Goal: Task Accomplishment & Management: Complete application form

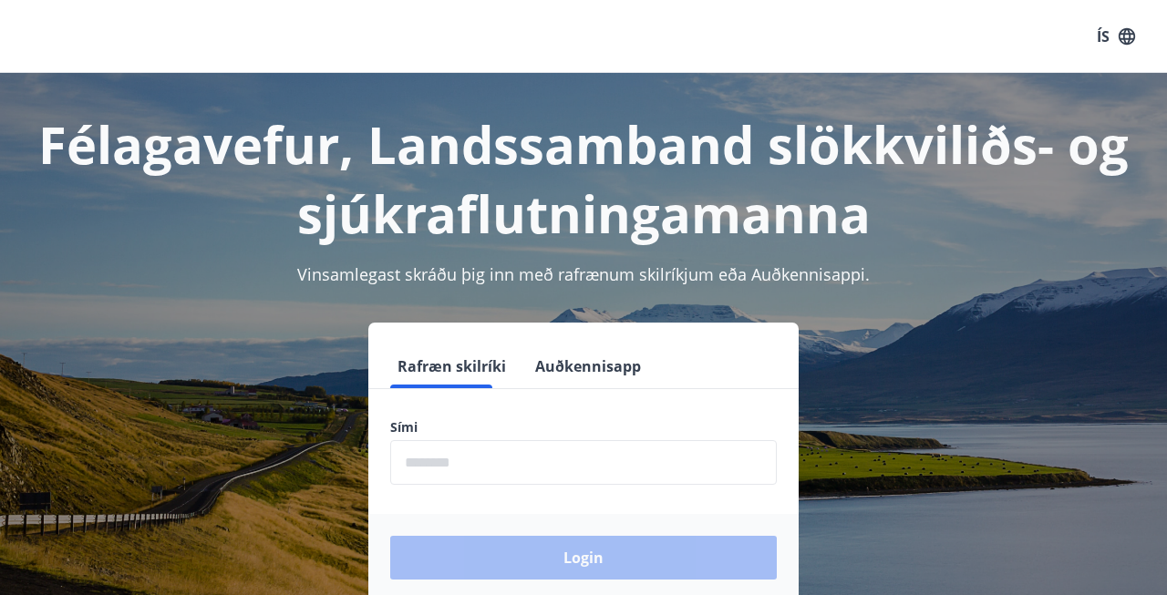
click at [545, 449] on input "phone" at bounding box center [583, 462] width 387 height 45
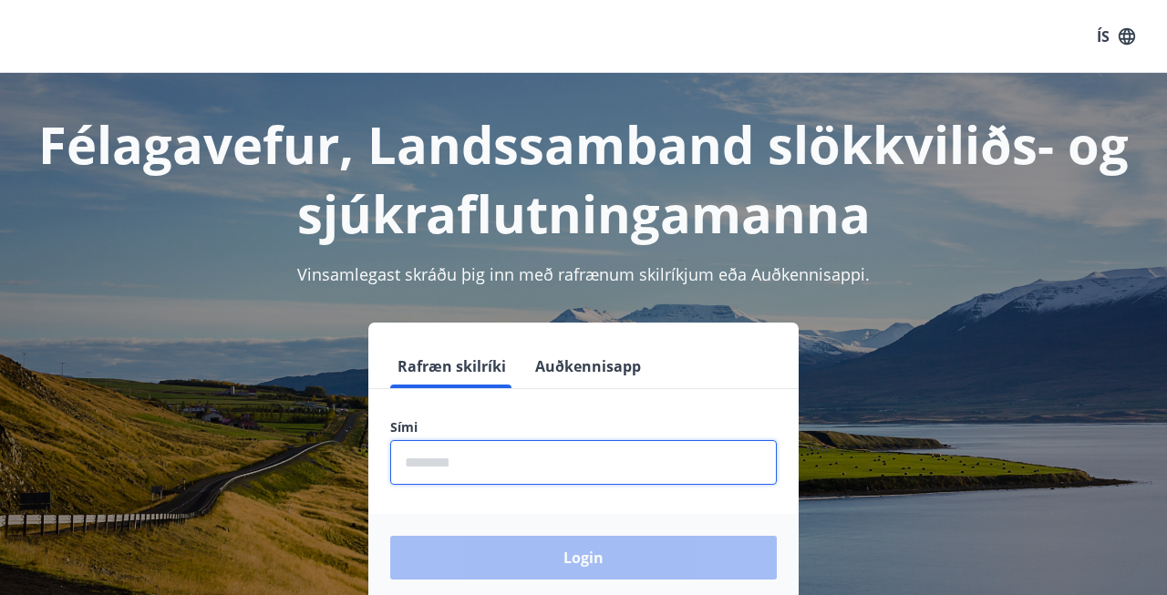
type input "********"
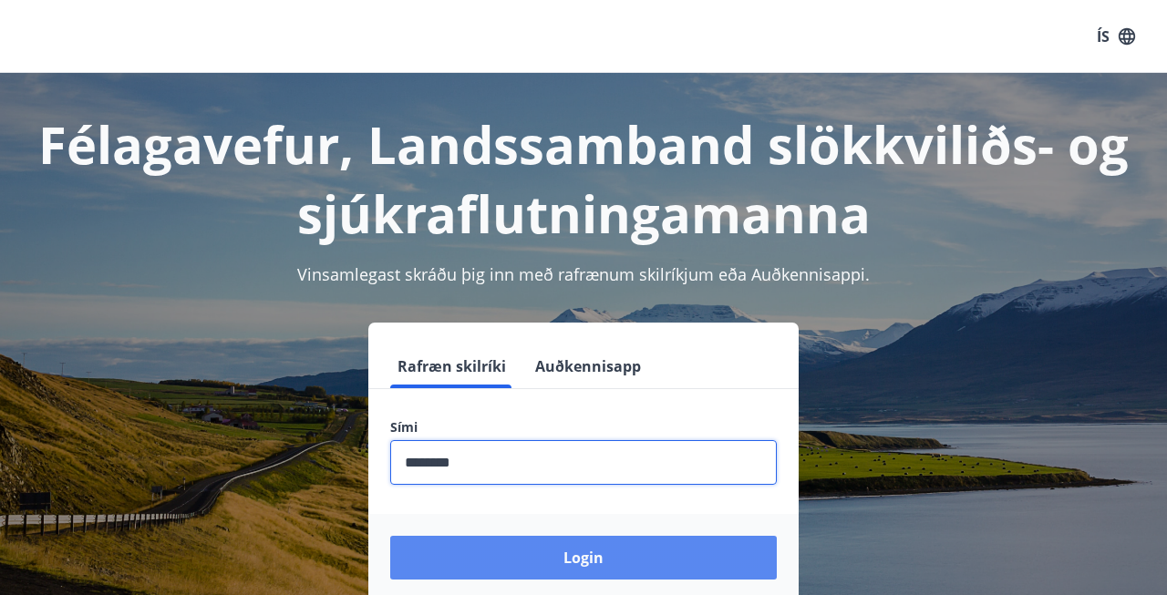
click at [500, 558] on button "Login" at bounding box center [583, 558] width 387 height 44
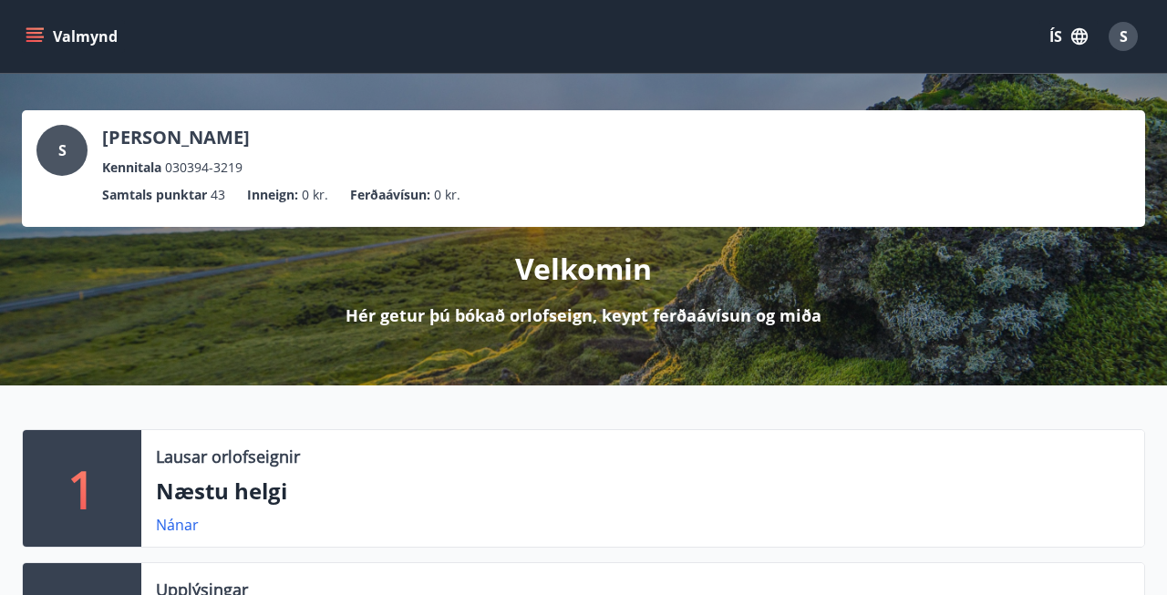
click at [36, 43] on icon "menu" at bounding box center [35, 36] width 18 height 18
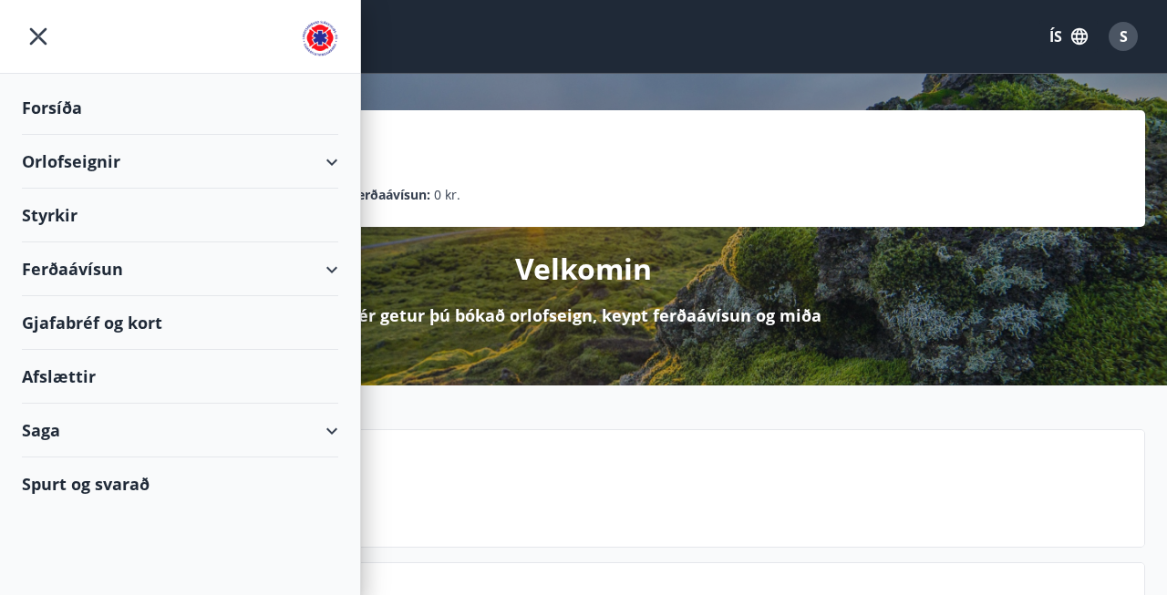
click at [53, 207] on div "Styrkir" at bounding box center [180, 216] width 316 height 54
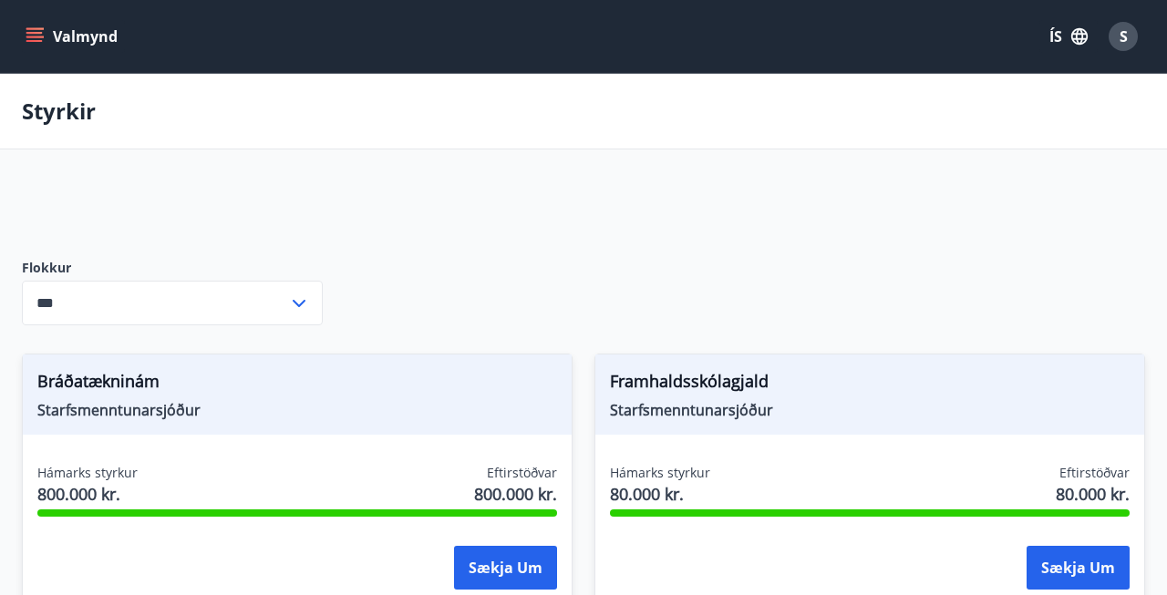
type input "***"
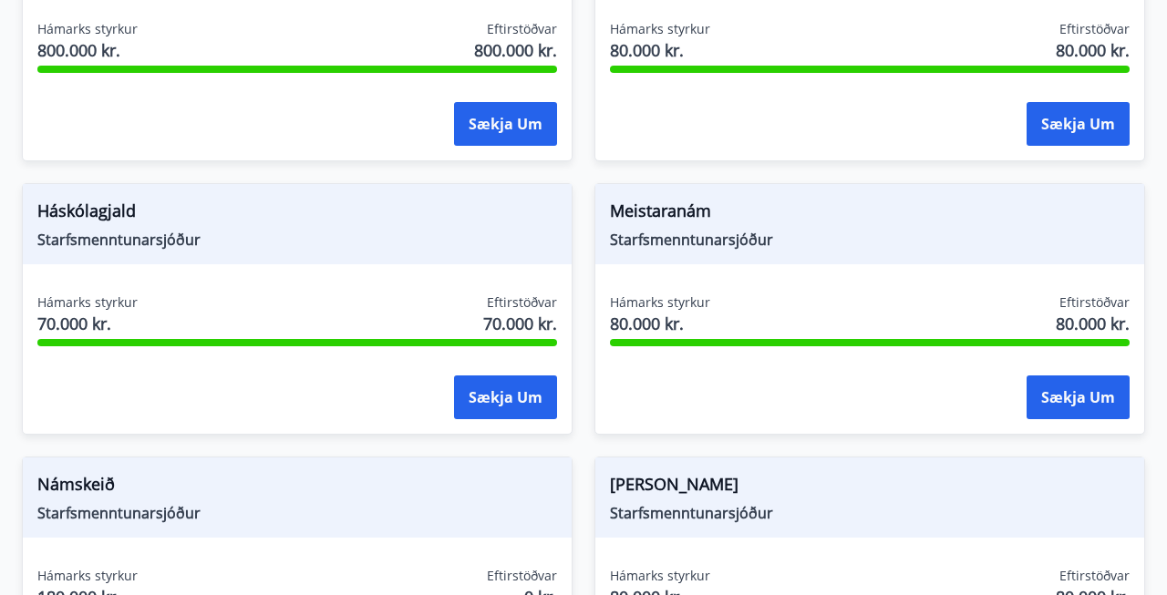
scroll to position [448, 0]
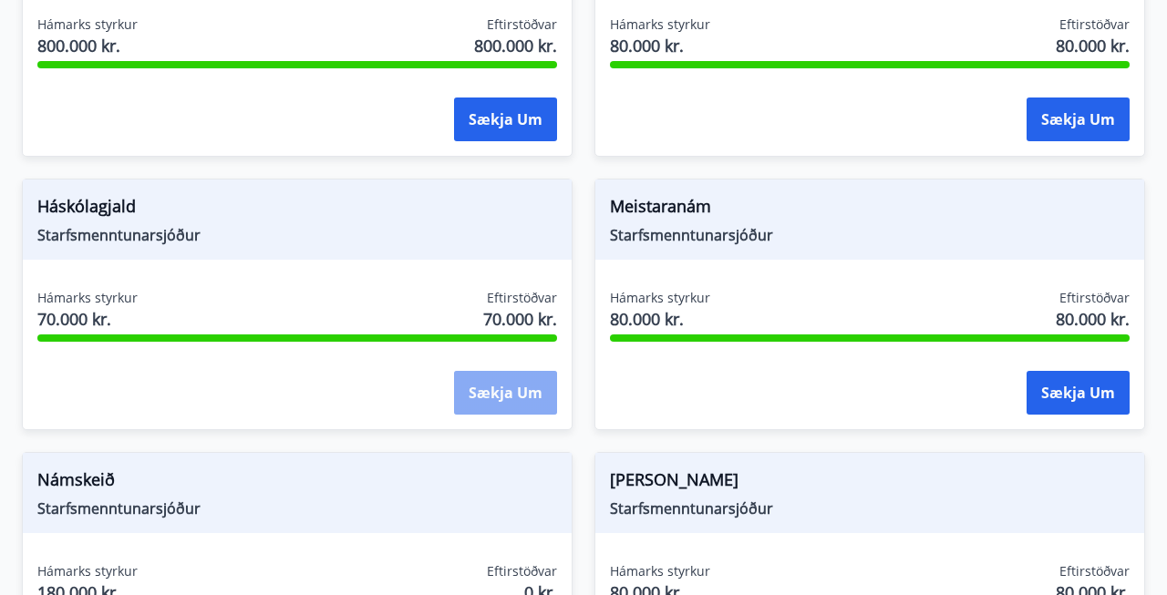
click at [519, 385] on button "Sækja um" at bounding box center [505, 393] width 103 height 44
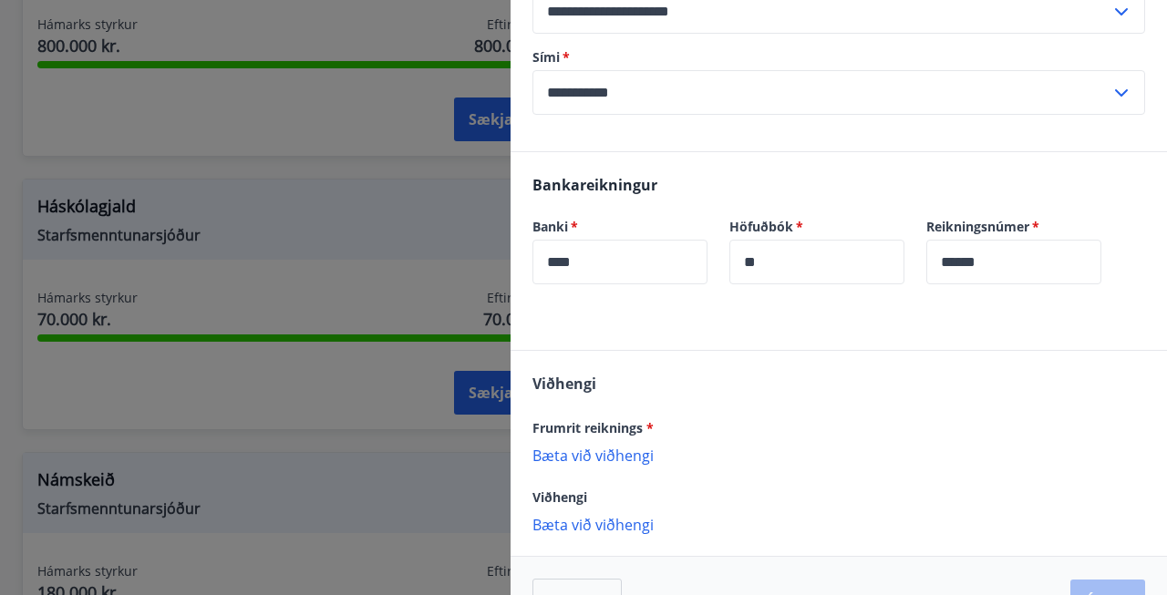
scroll to position [335, 0]
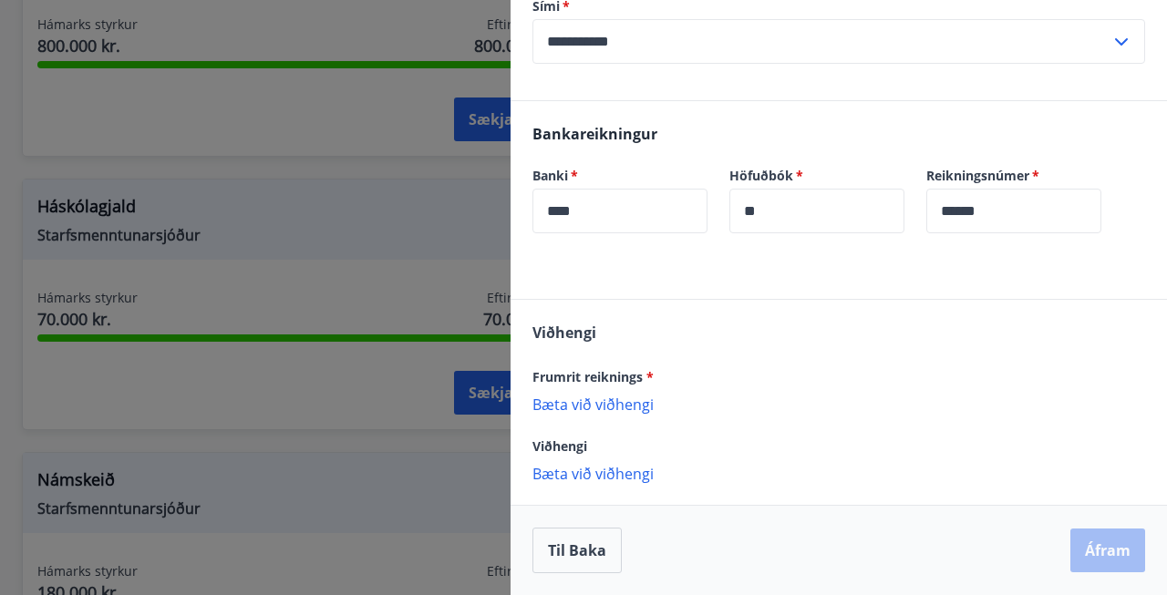
click at [609, 405] on p "Bæta við viðhengi" at bounding box center [838, 404] width 613 height 18
click at [602, 407] on p "Bæta við viðhengi" at bounding box center [838, 404] width 613 height 18
click at [599, 408] on p "Bæta við viðhengi" at bounding box center [838, 404] width 613 height 18
click at [609, 401] on p "Bæta við viðhengi" at bounding box center [838, 404] width 613 height 18
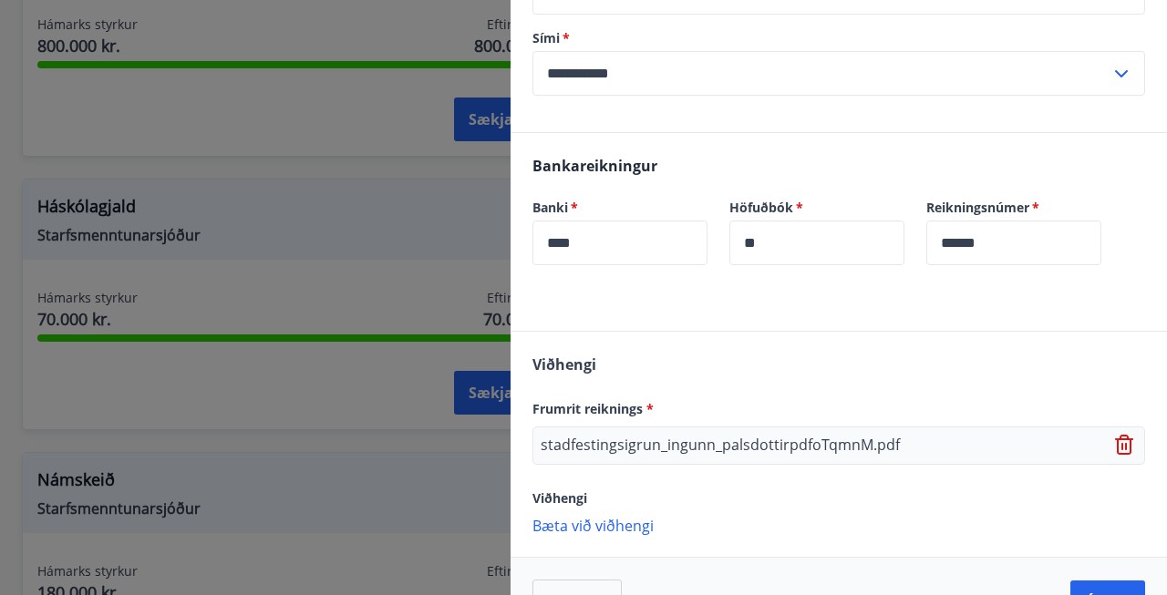
scroll to position [355, 0]
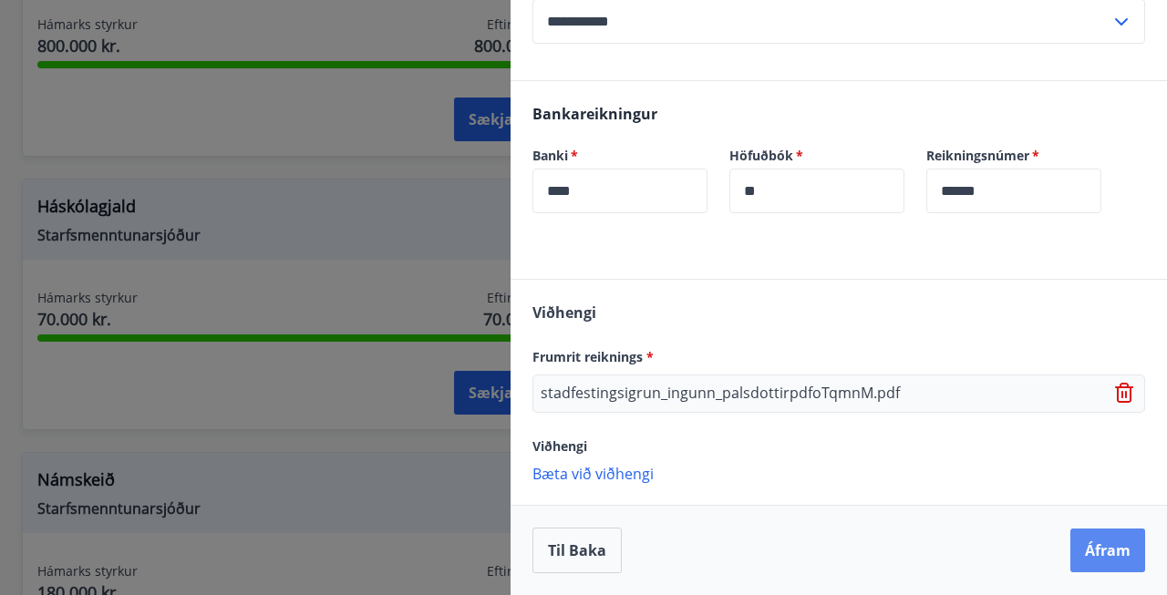
click at [1099, 543] on button "Áfram" at bounding box center [1107, 551] width 75 height 44
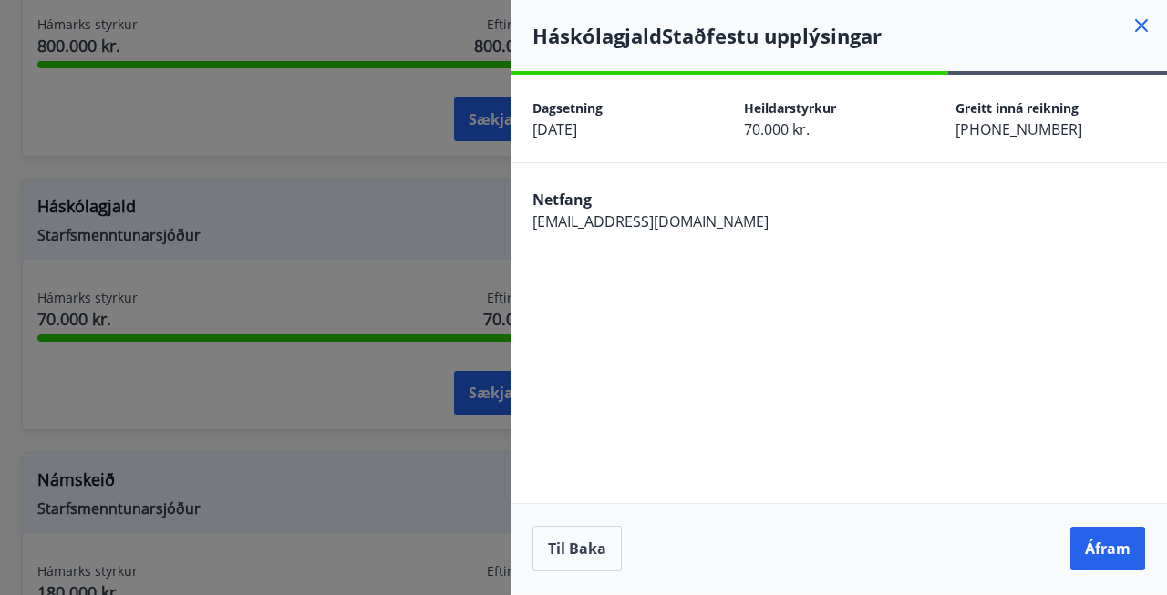
scroll to position [0, 0]
click at [573, 551] on button "Til baka" at bounding box center [576, 549] width 89 height 46
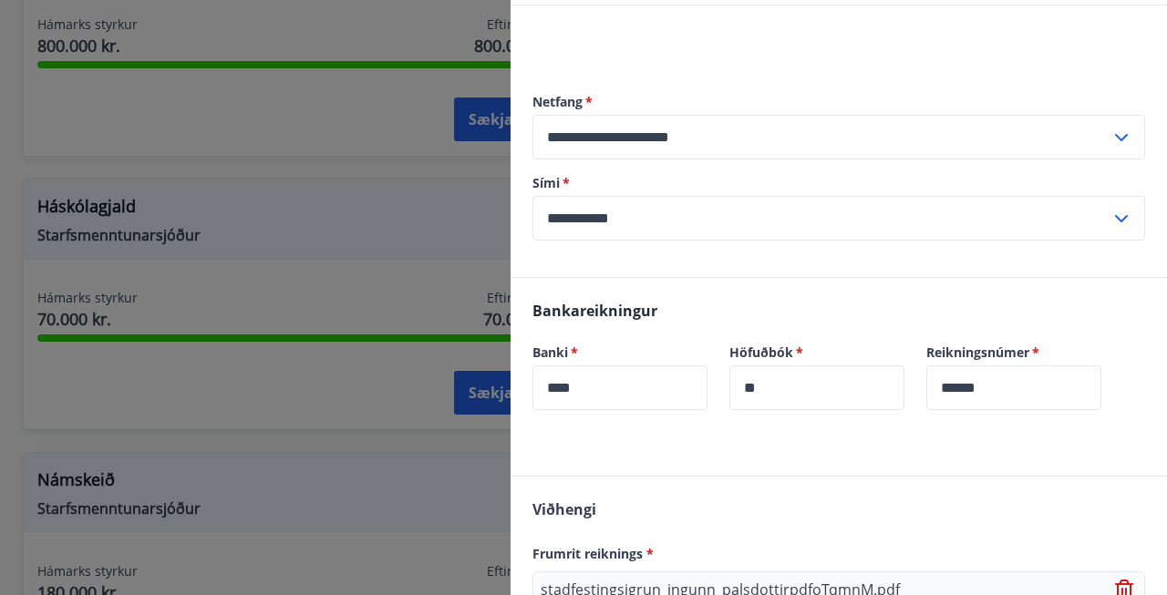
scroll to position [355, 0]
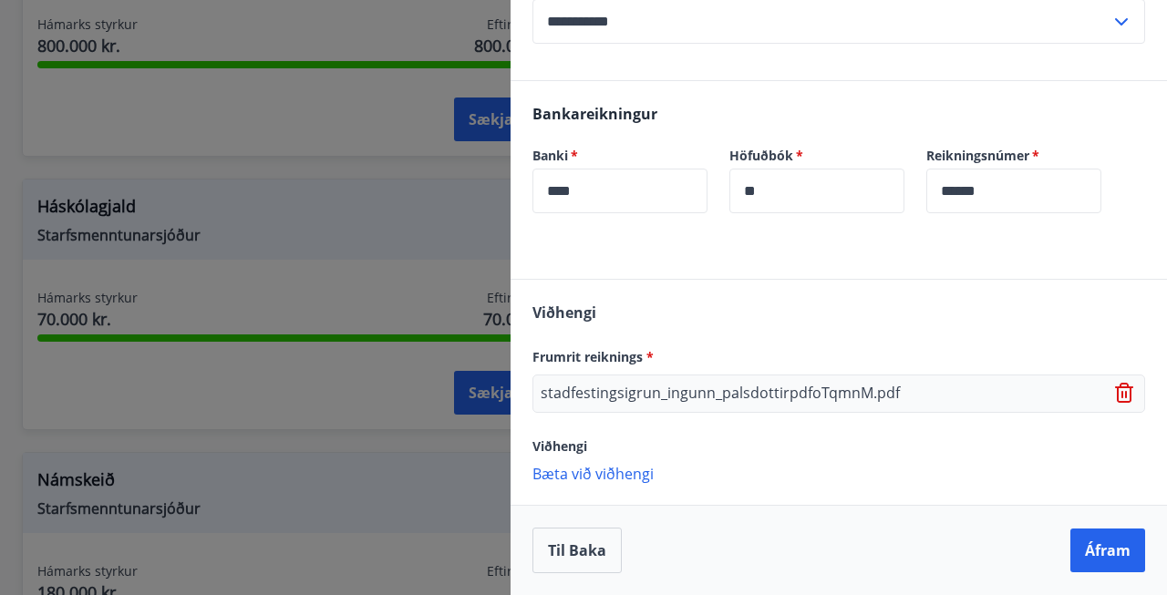
click at [625, 392] on p "stadfestingsigrun_ingunn_palsdottirpdfoTqmnM.pdf" at bounding box center [720, 394] width 359 height 22
click at [636, 401] on p "stadfestingsigrun_ingunn_palsdottirpdfoTqmnM.pdf" at bounding box center [720, 394] width 359 height 22
click at [1118, 539] on button "Áfram" at bounding box center [1107, 551] width 75 height 44
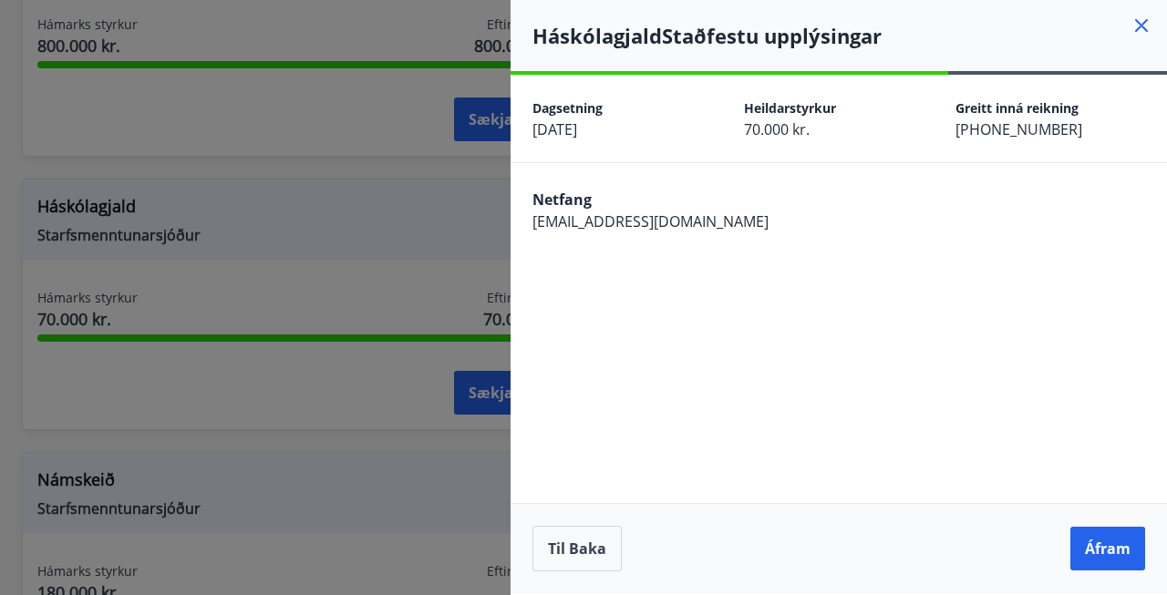
scroll to position [0, 0]
click at [1117, 547] on button "Áfram" at bounding box center [1107, 549] width 75 height 44
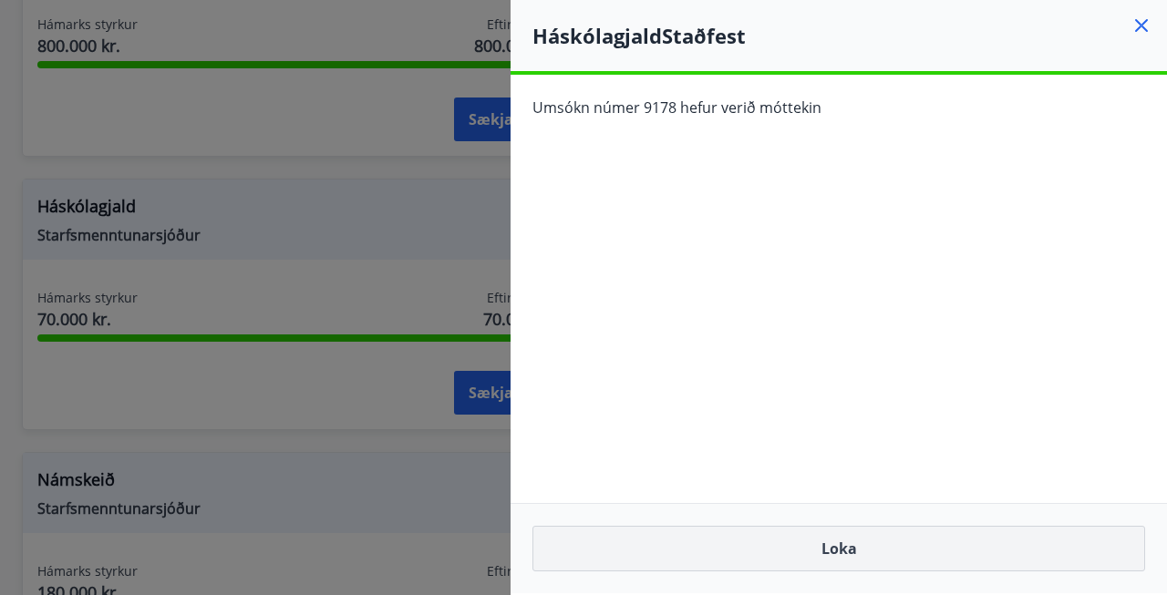
click at [835, 555] on button "Loka" at bounding box center [838, 549] width 613 height 46
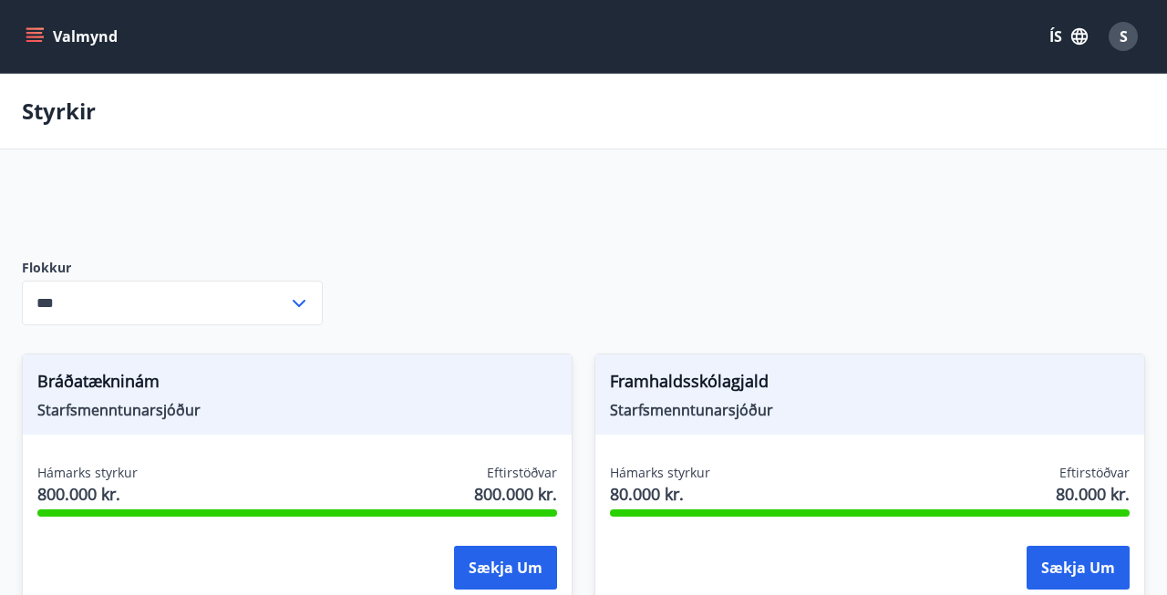
click at [44, 47] on button "Valmynd" at bounding box center [73, 36] width 103 height 33
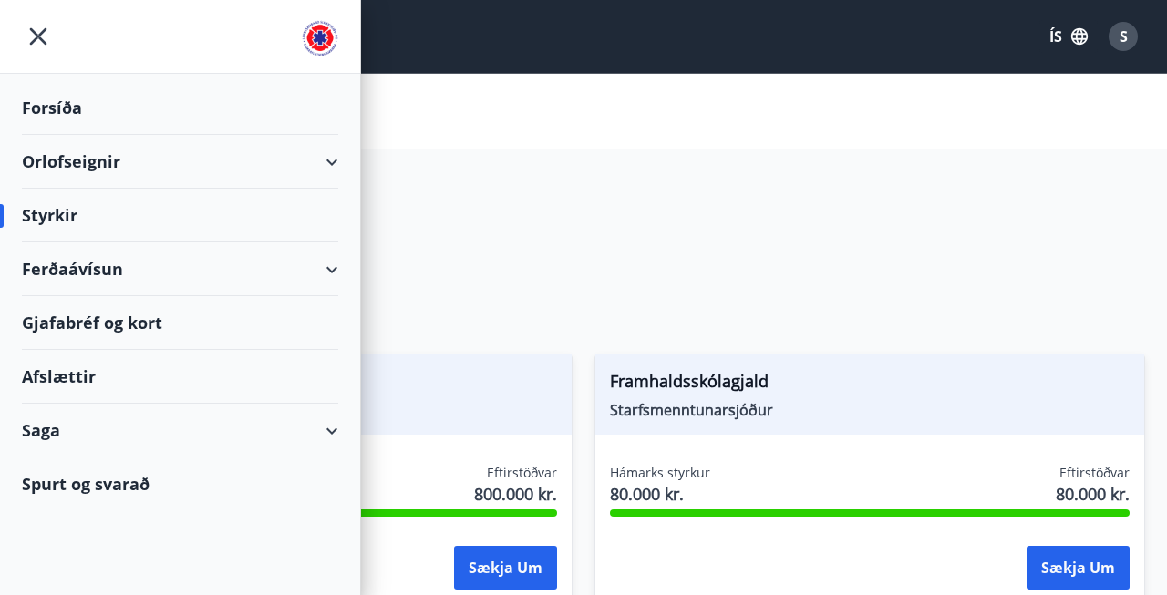
click at [245, 441] on div "Saga" at bounding box center [180, 431] width 316 height 54
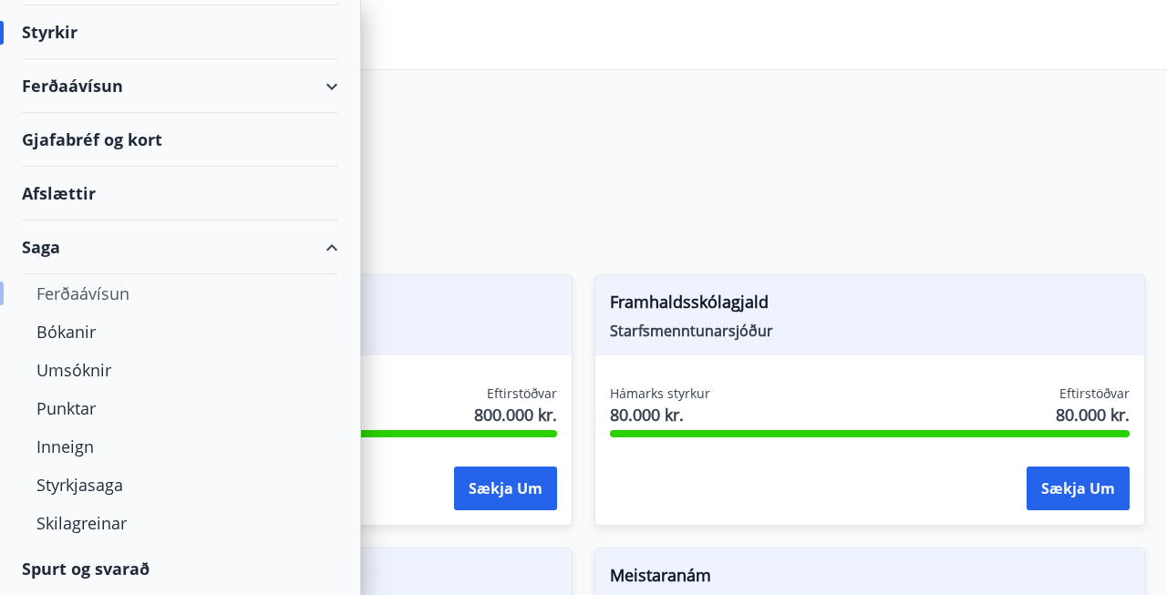
scroll to position [84, 0]
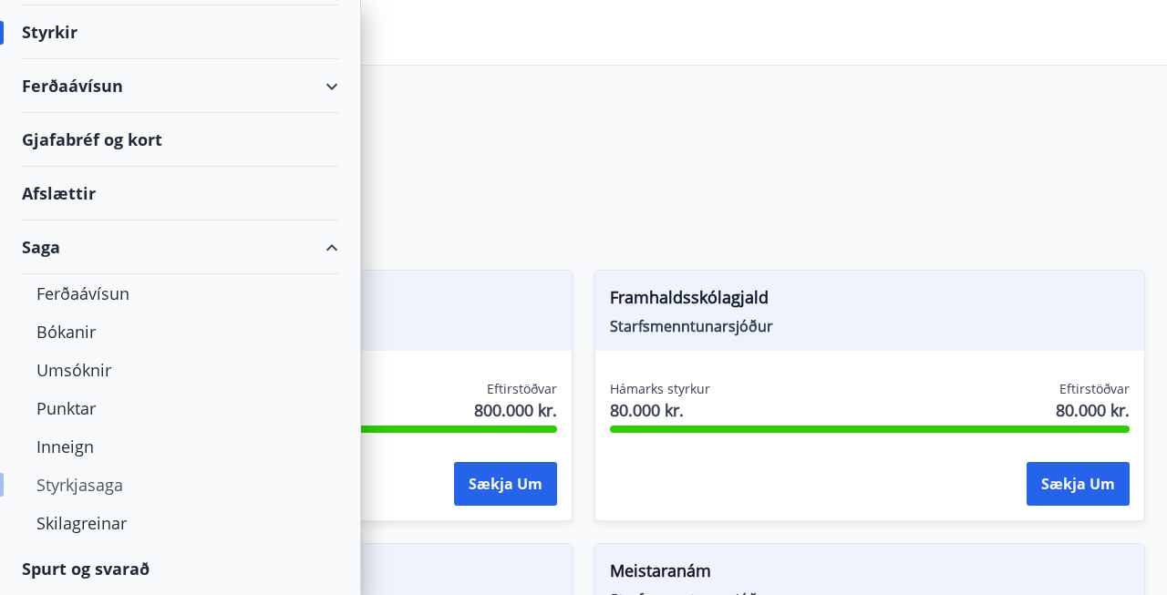
click at [81, 492] on div "Styrkjasaga" at bounding box center [179, 485] width 287 height 38
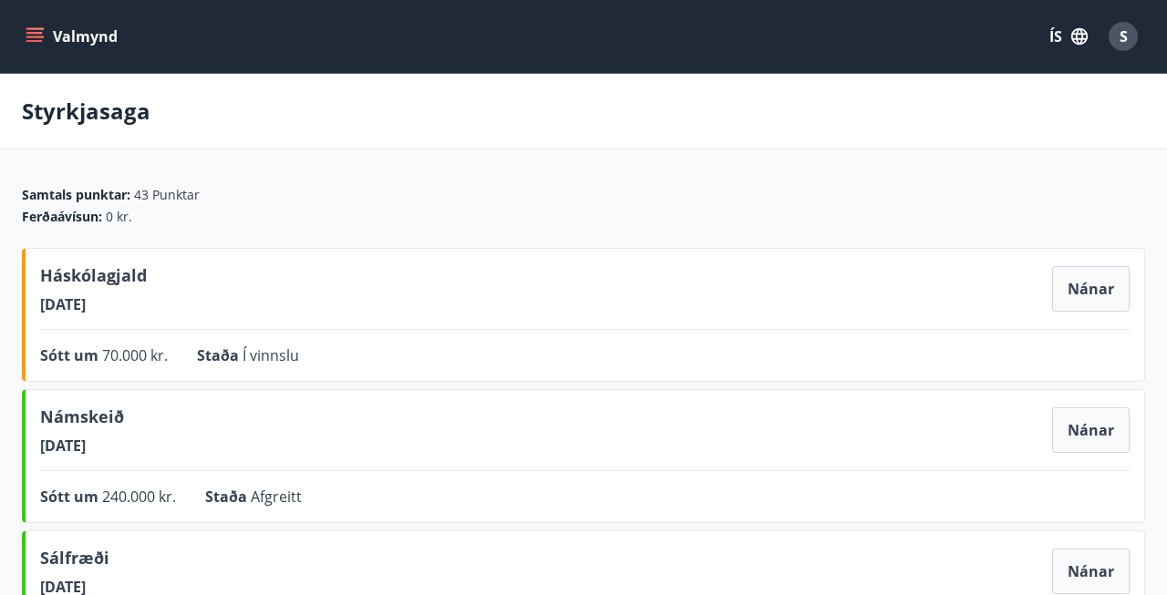
click at [35, 44] on icon "menu" at bounding box center [35, 36] width 18 height 18
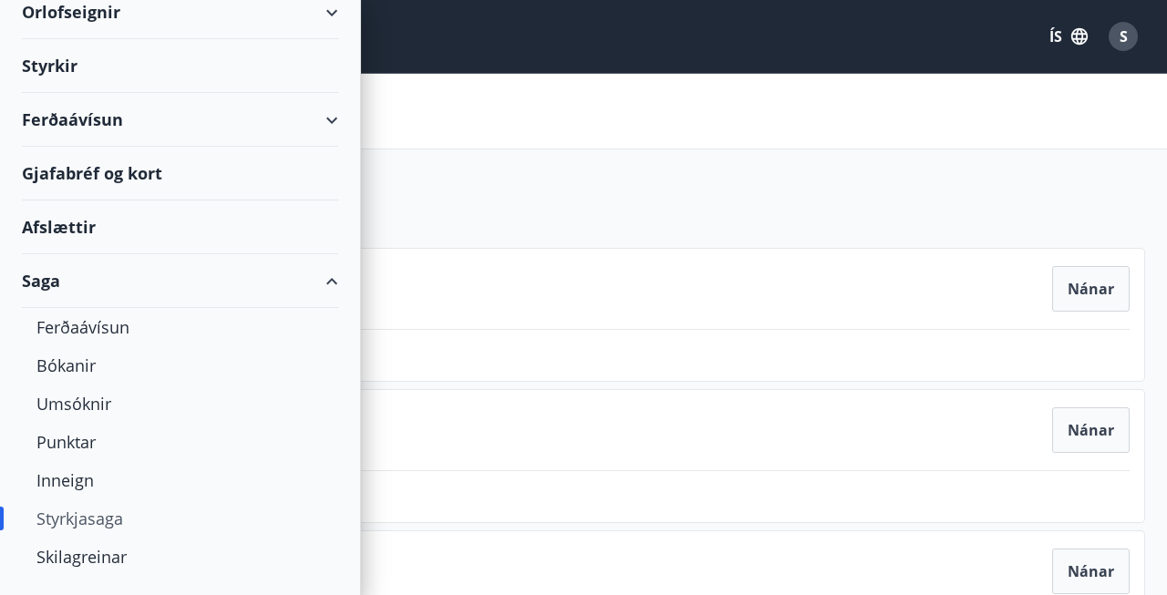
scroll to position [183, 0]
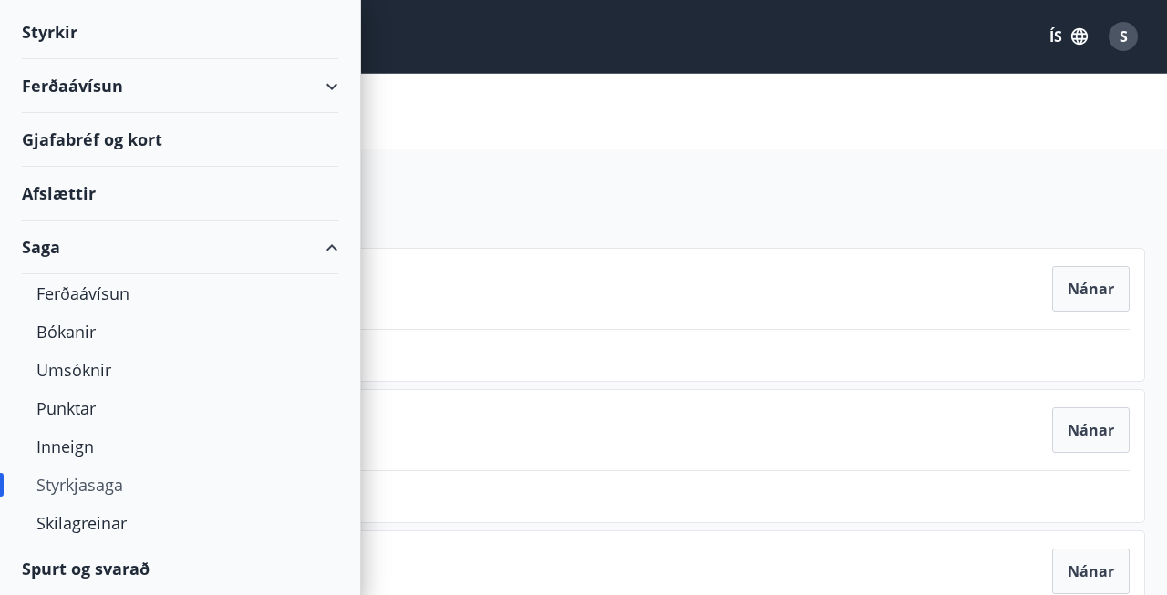
click at [58, 26] on div "Styrkir" at bounding box center [180, 32] width 316 height 54
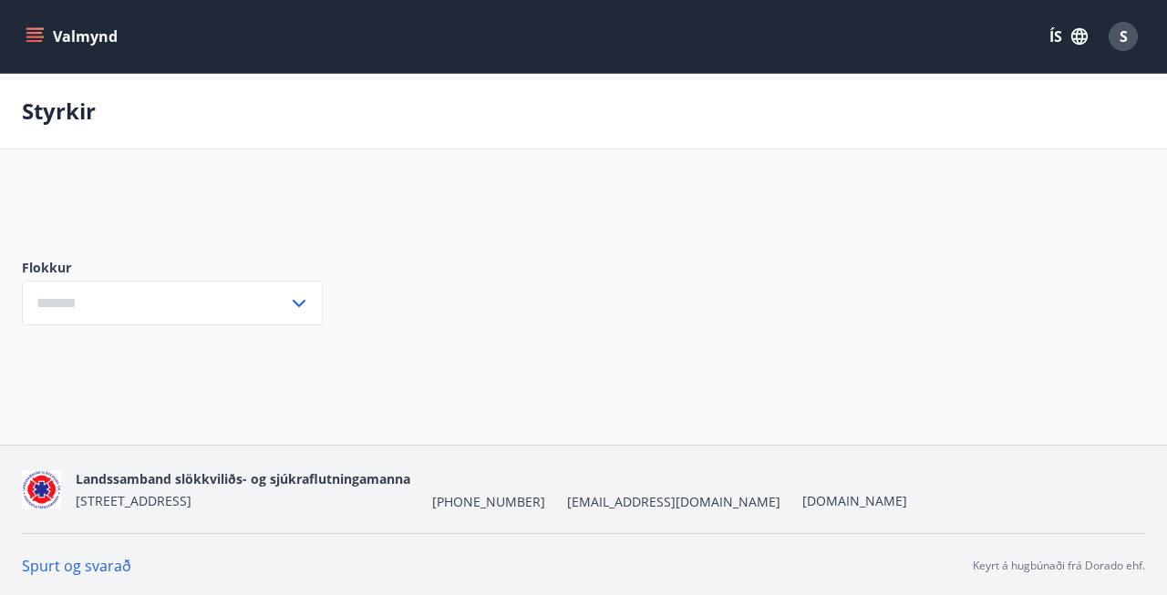
type input "***"
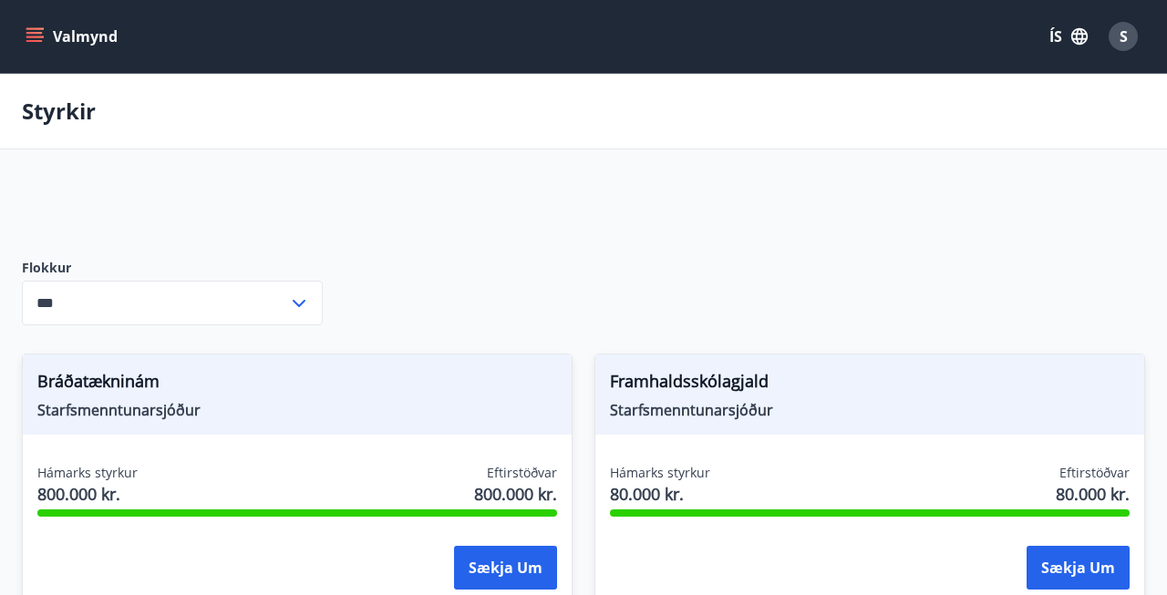
click at [47, 41] on button "Valmynd" at bounding box center [73, 36] width 103 height 33
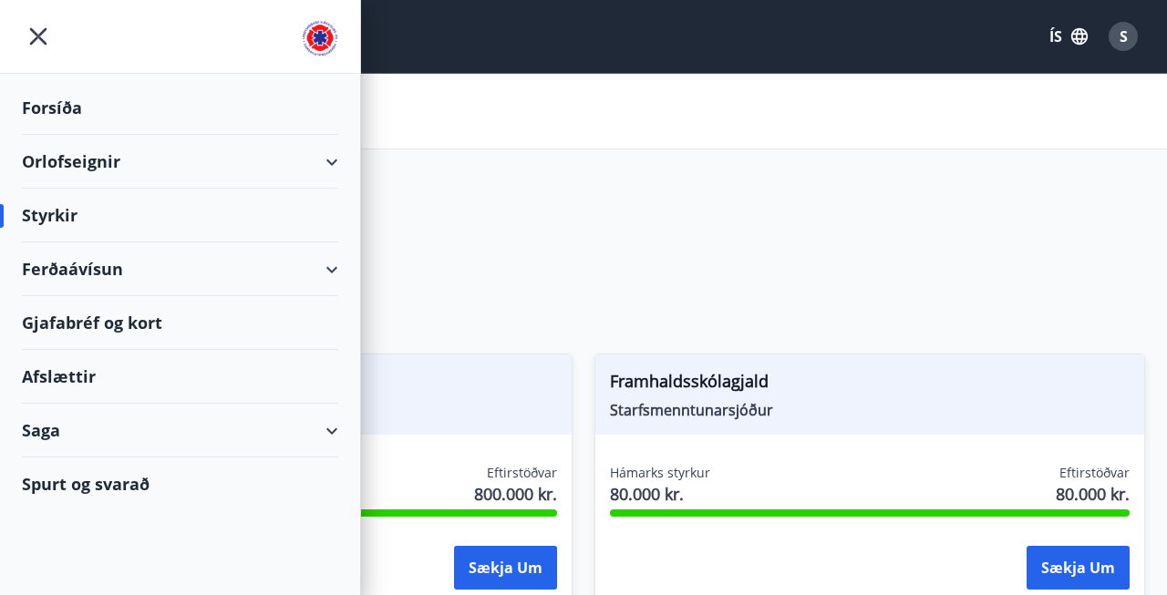
click at [51, 434] on div "Saga" at bounding box center [180, 431] width 316 height 54
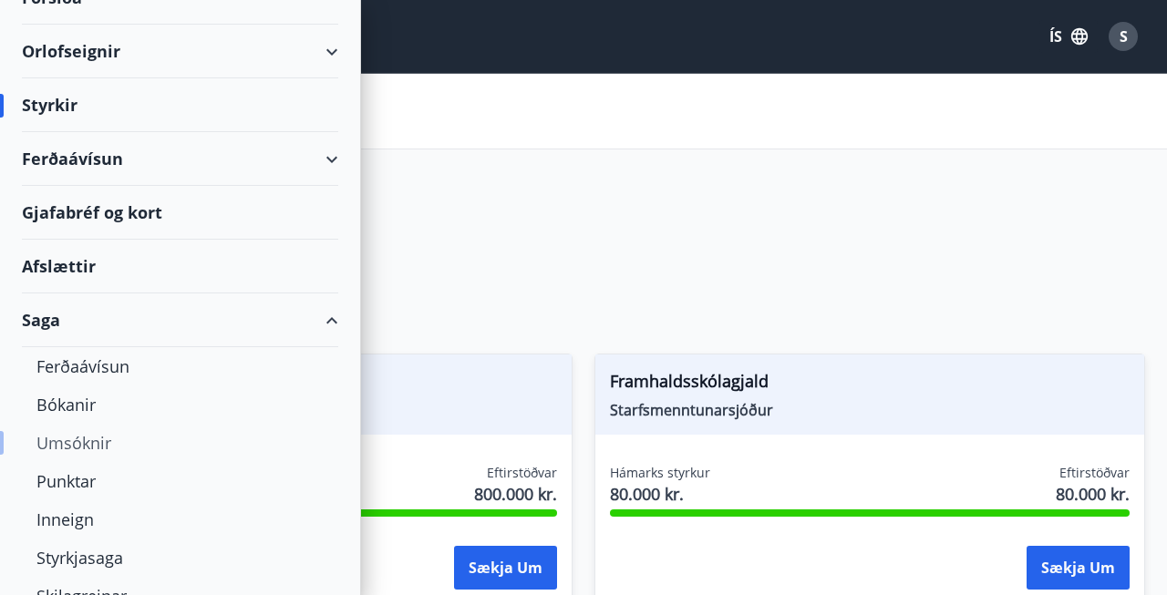
scroll to position [183, 0]
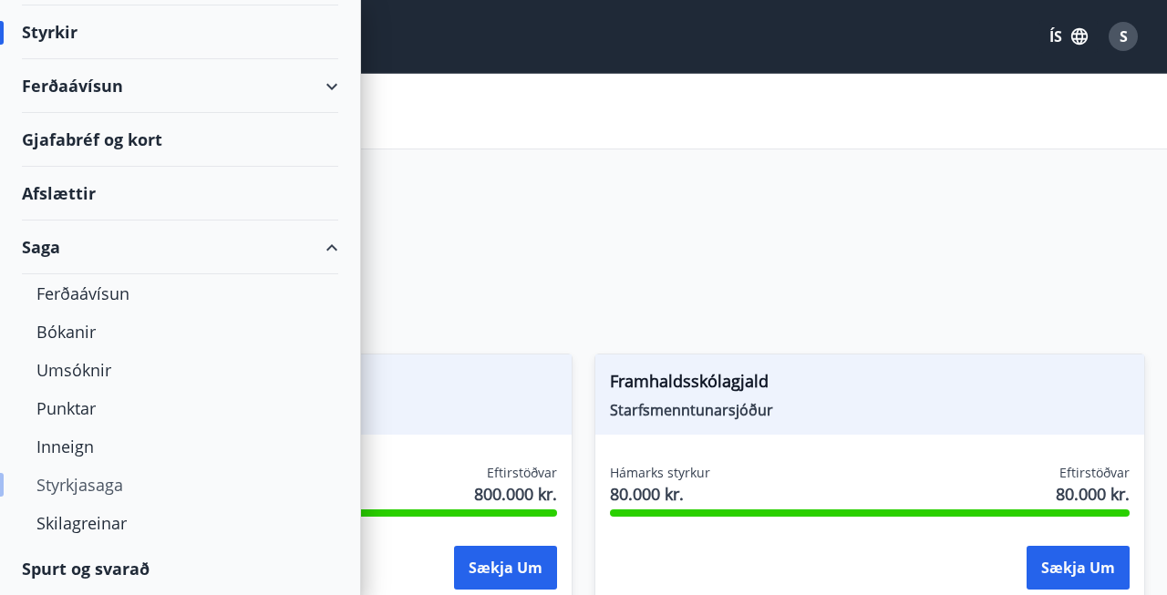
click at [72, 486] on div "Styrkjasaga" at bounding box center [179, 485] width 287 height 38
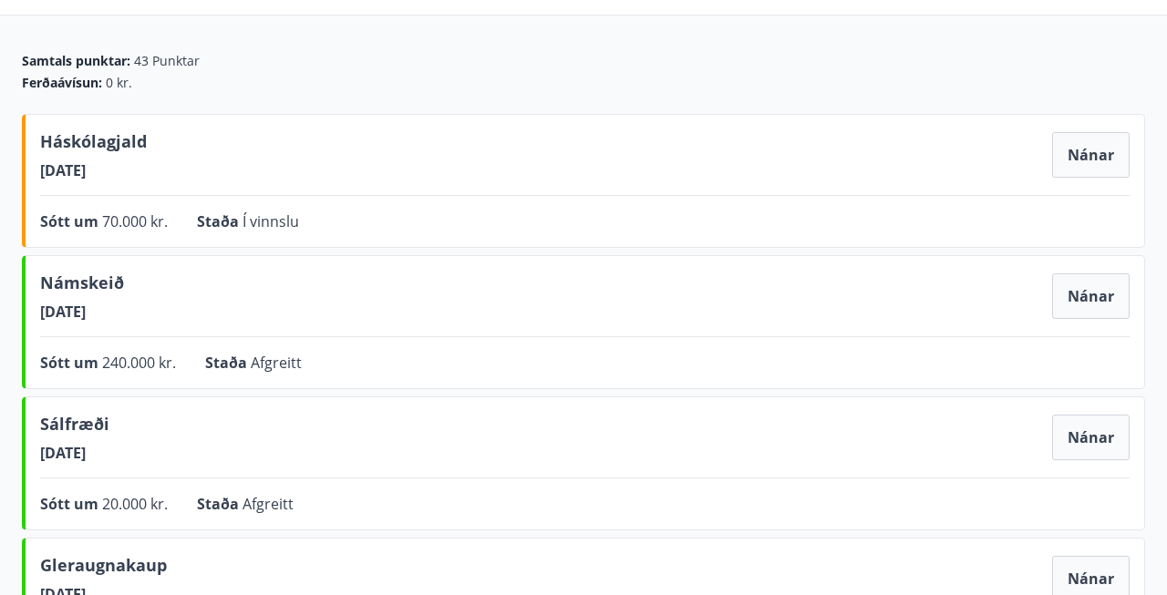
scroll to position [147, 0]
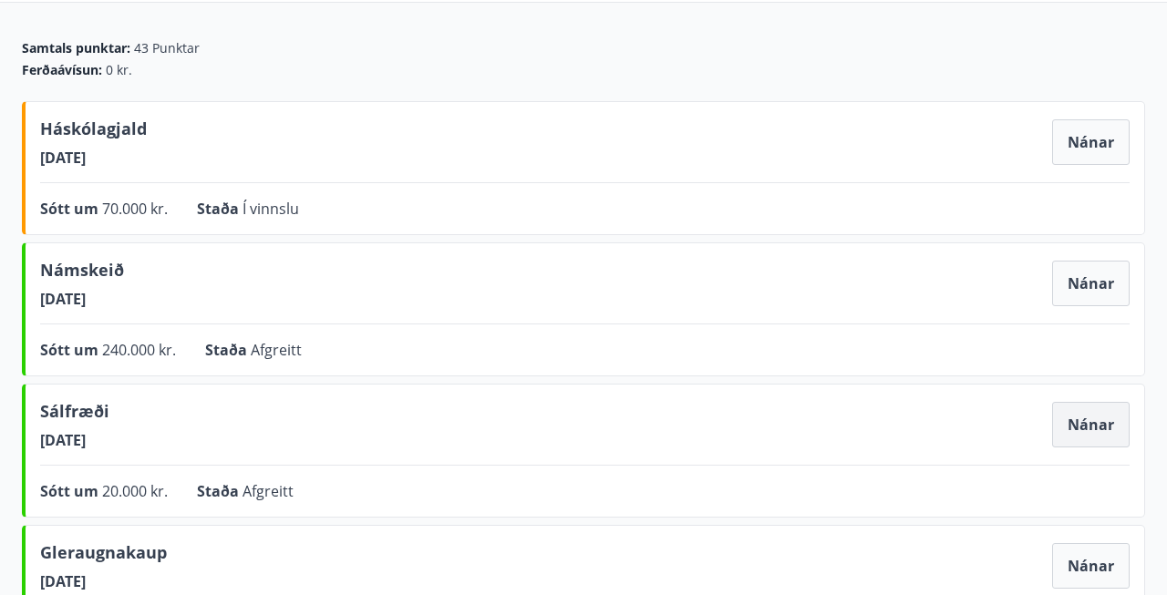
click at [1088, 438] on button "Nánar" at bounding box center [1090, 425] width 77 height 46
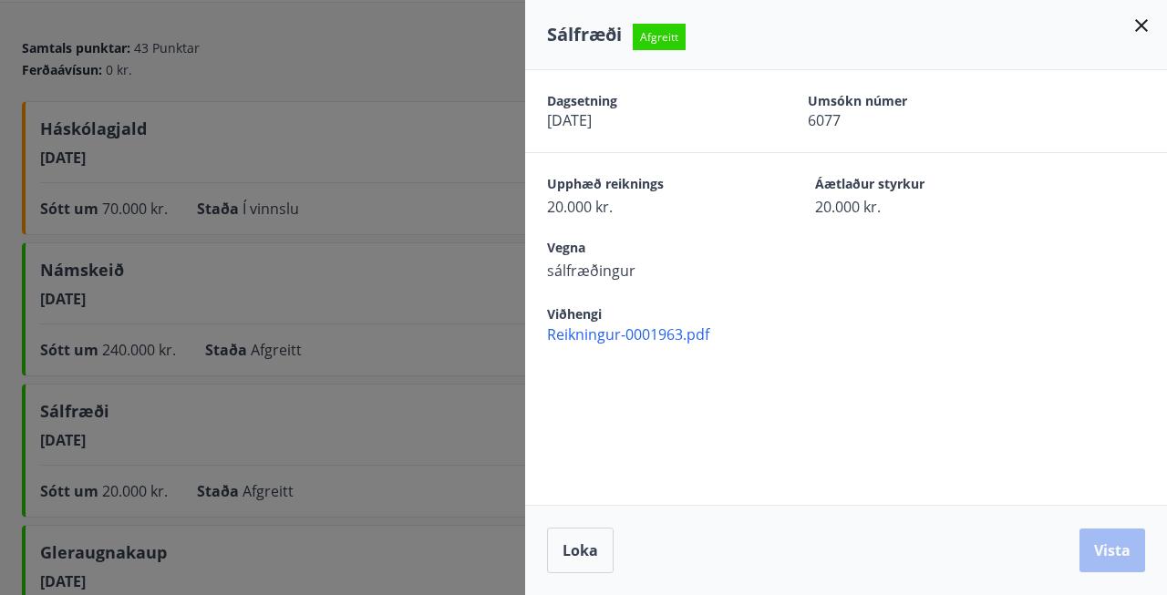
click at [659, 331] on span "Reikningur-0001963.pdf" at bounding box center [857, 335] width 620 height 20
click at [1143, 26] on icon at bounding box center [1141, 26] width 22 height 22
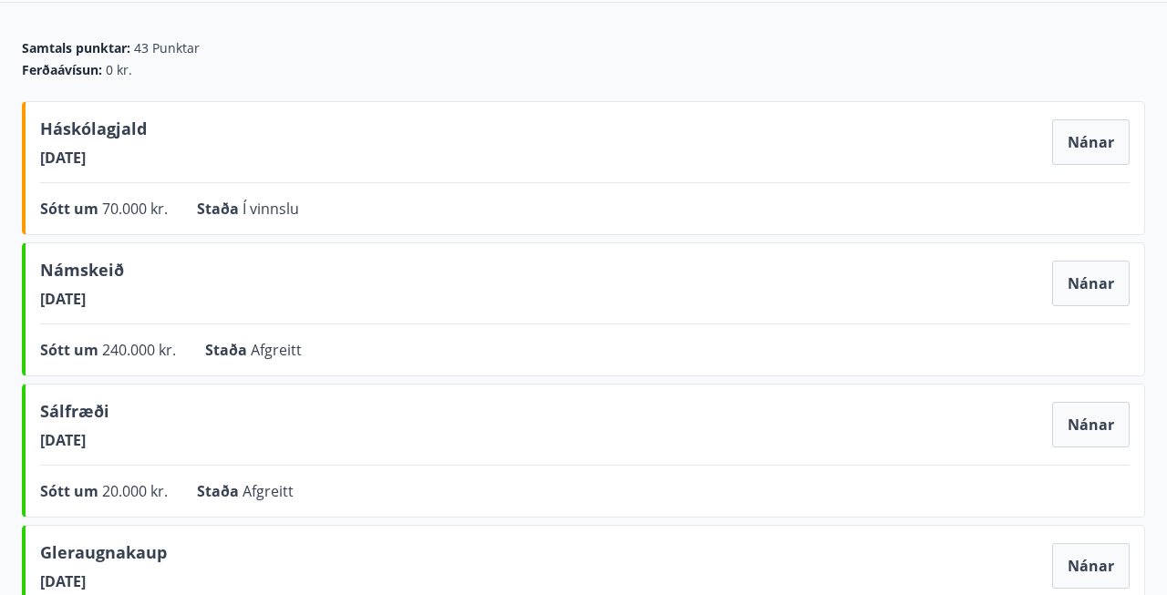
scroll to position [0, 0]
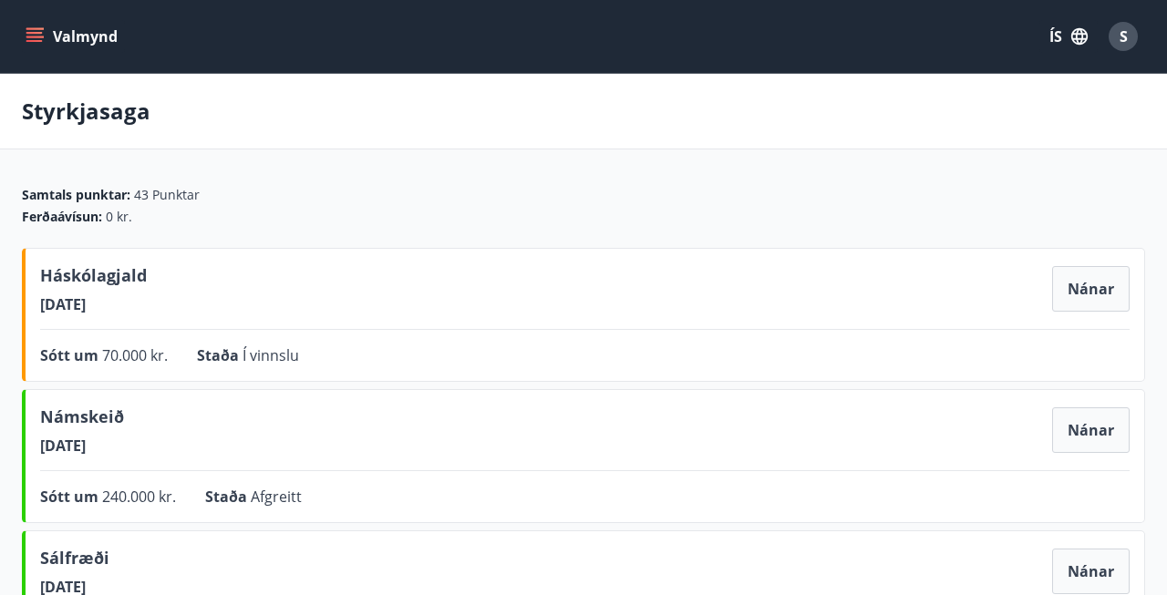
click at [17, 31] on div "Valmynd ÍS S" at bounding box center [583, 36] width 1167 height 73
click at [29, 36] on icon "menu" at bounding box center [35, 36] width 18 height 18
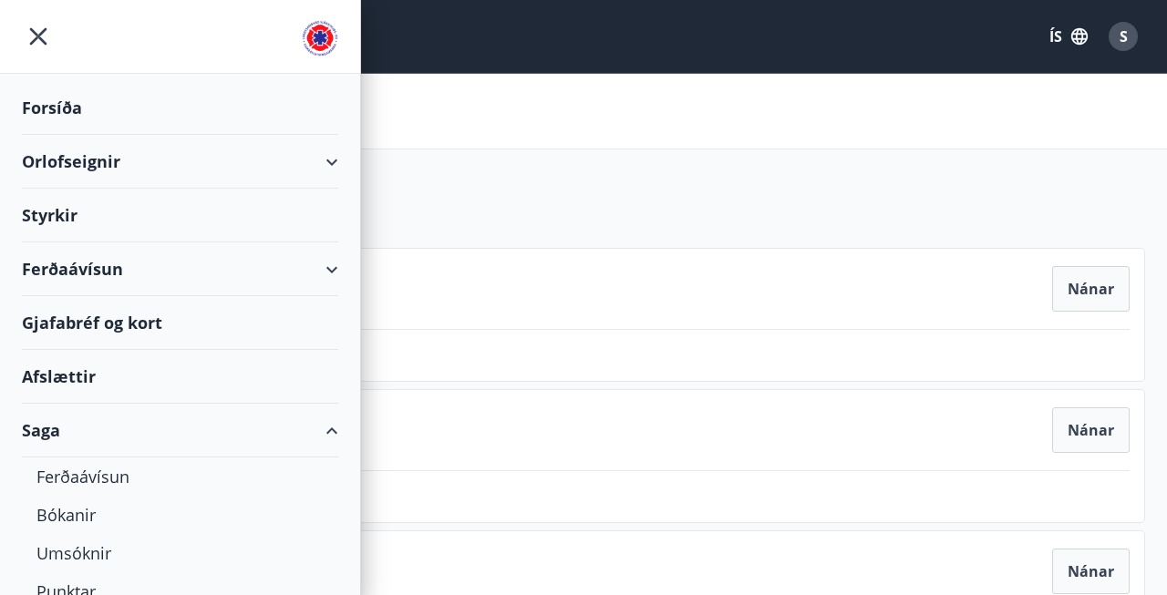
click at [104, 211] on div "Styrkir" at bounding box center [180, 216] width 316 height 54
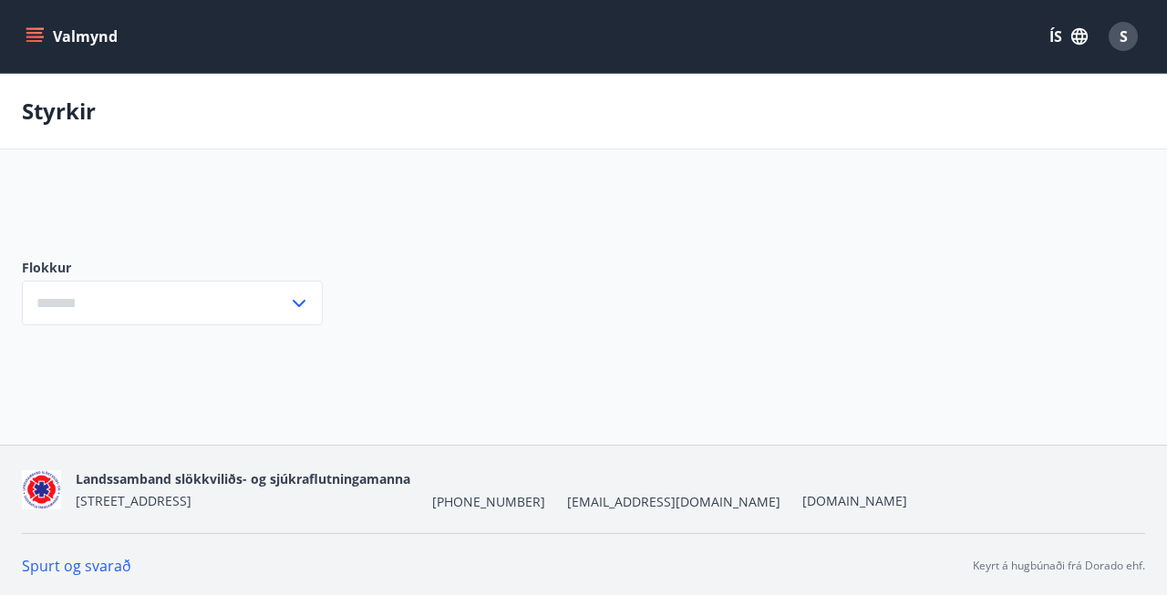
type input "***"
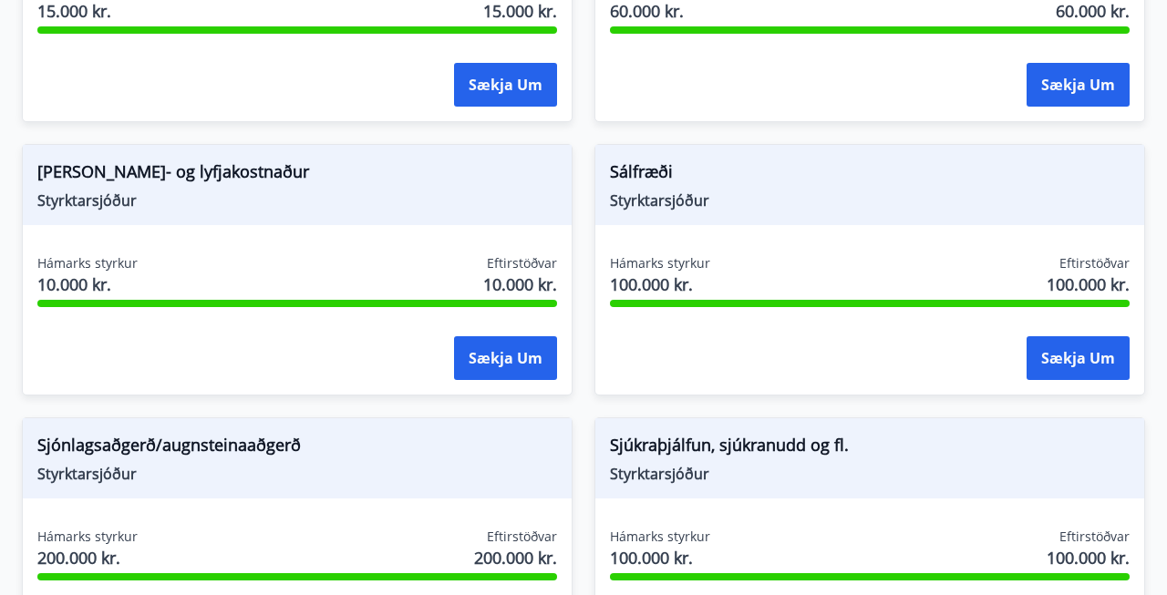
scroll to position [2397, 0]
click at [1101, 366] on button "Sækja um" at bounding box center [1077, 358] width 103 height 44
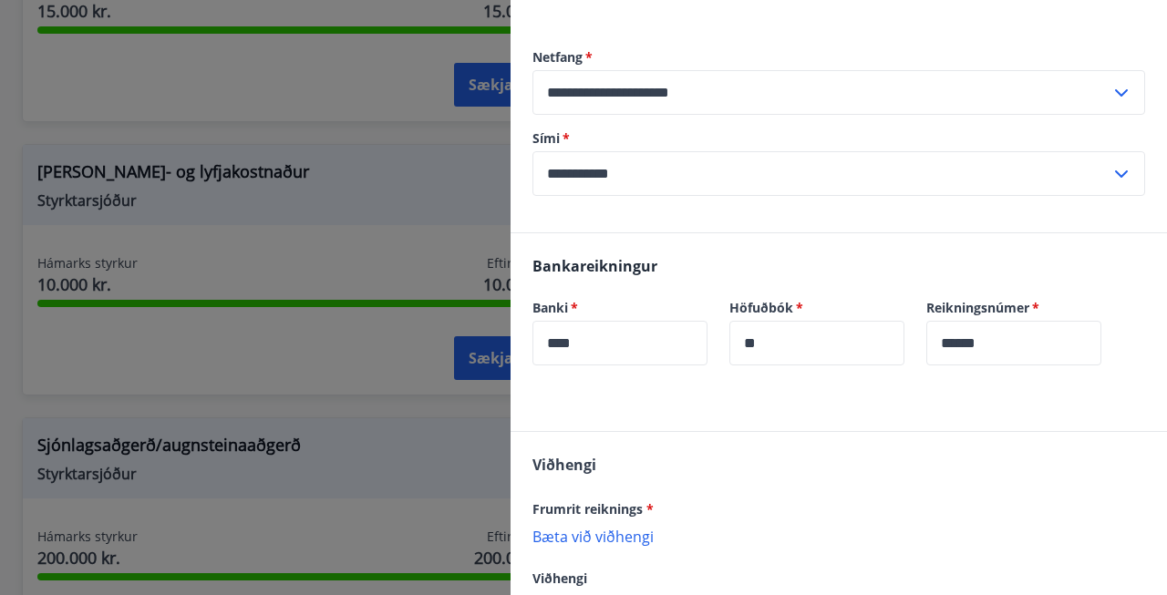
scroll to position [422, 0]
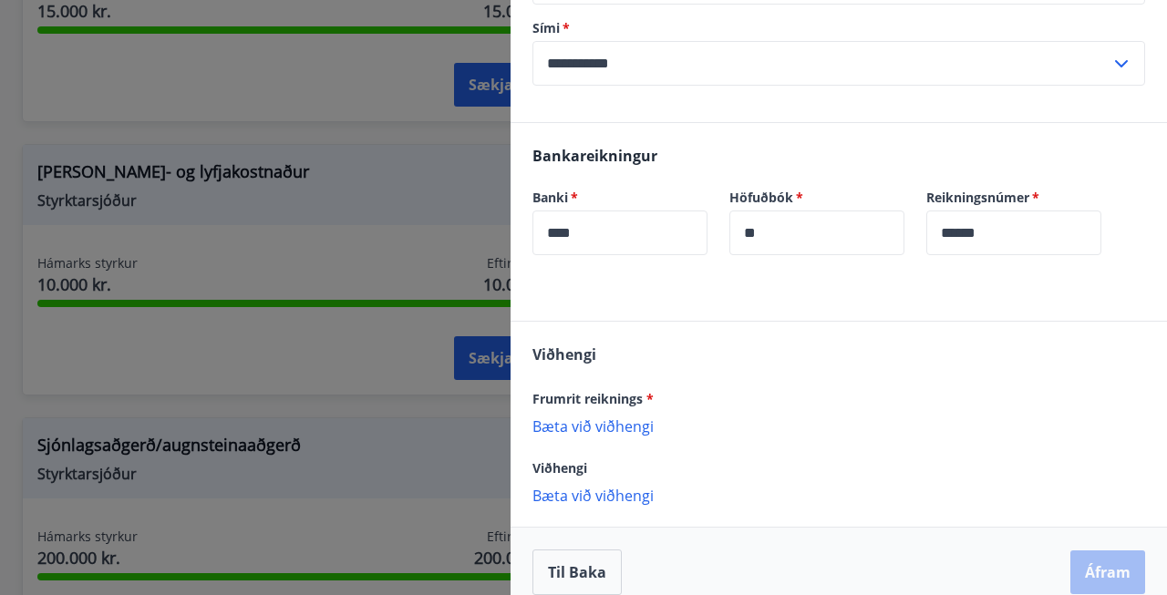
click at [616, 417] on p "Bæta við viðhengi" at bounding box center [838, 426] width 613 height 18
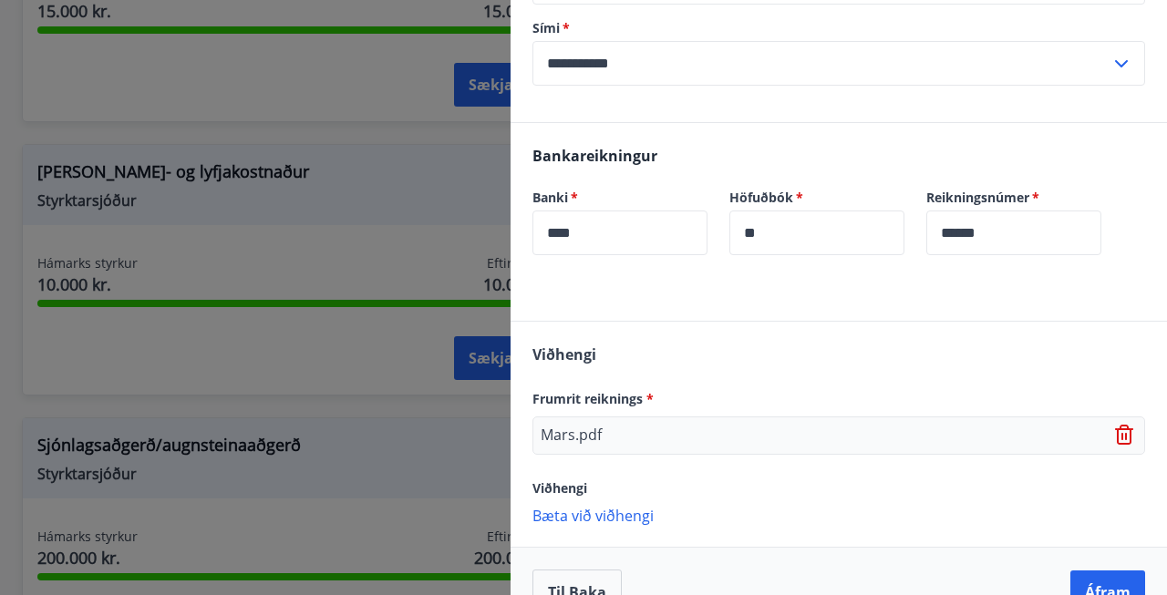
scroll to position [442, 0]
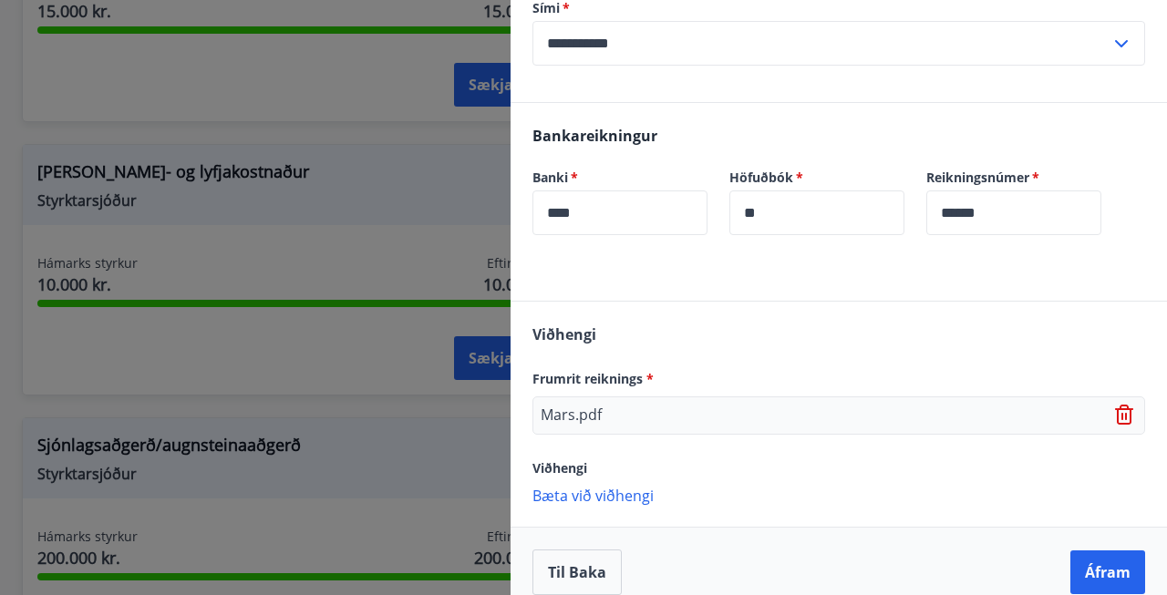
click at [616, 486] on p "Bæta við viðhengi" at bounding box center [838, 495] width 613 height 18
click at [1122, 413] on icon at bounding box center [1122, 416] width 2 height 7
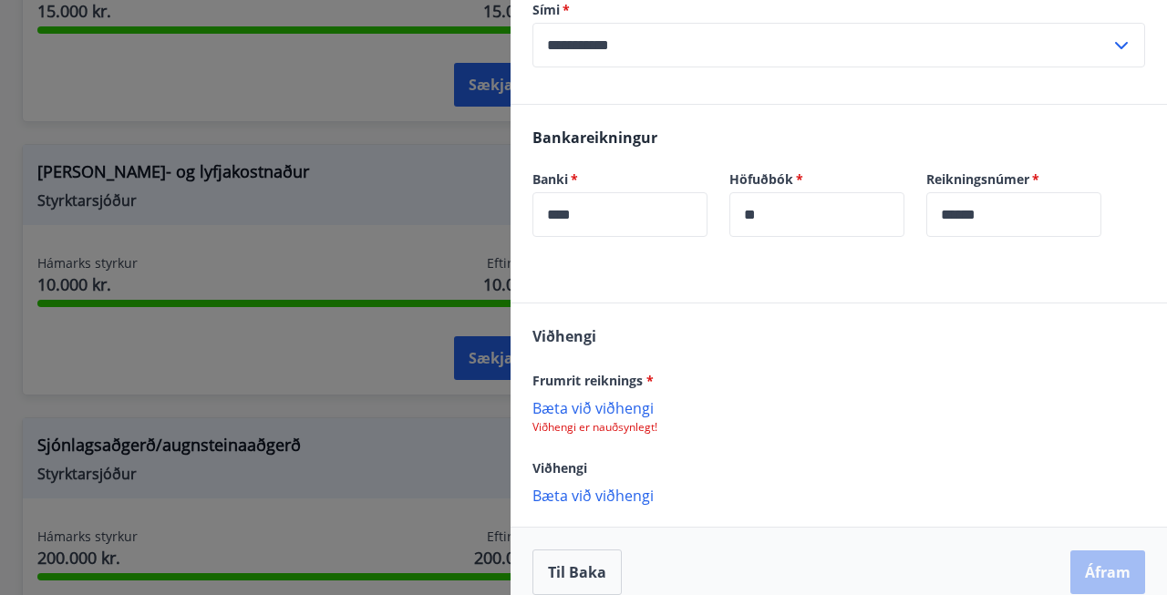
click at [734, 415] on div "Viðhengi Frumrit reiknings * Bæta við viðhengi Viðhengi er nauðsynlegt! Viðheng…" at bounding box center [838, 415] width 656 height 222
click at [627, 486] on p "Bæta við viðhengi" at bounding box center [838, 495] width 613 height 18
click at [626, 398] on p "Bæta við viðhengi" at bounding box center [838, 407] width 613 height 18
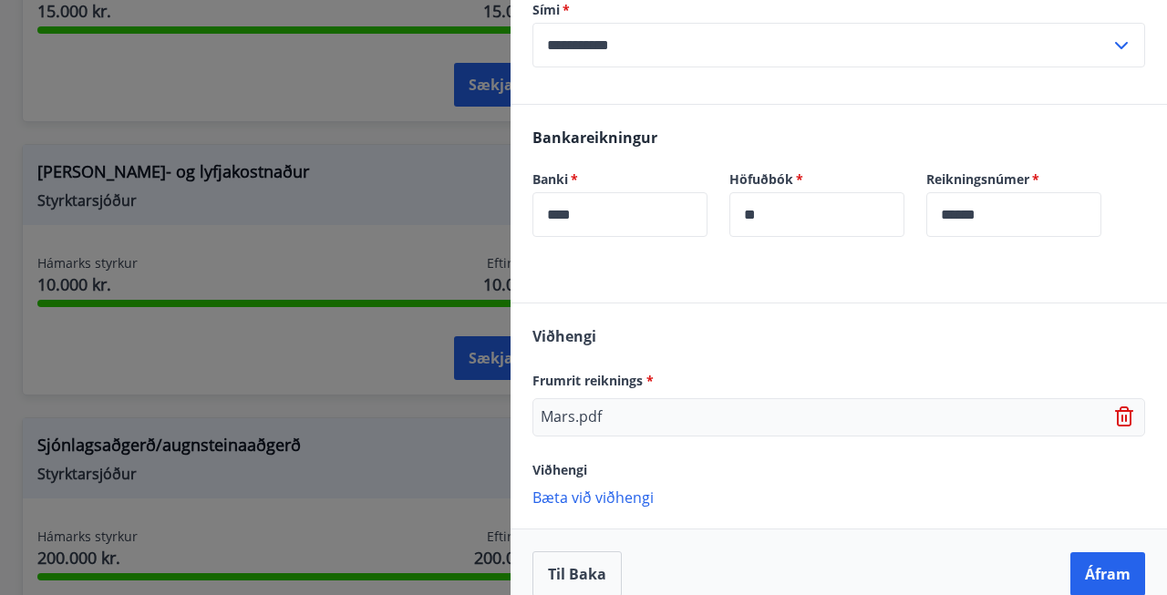
click at [602, 488] on p "Bæta við viðhengi" at bounding box center [838, 497] width 613 height 18
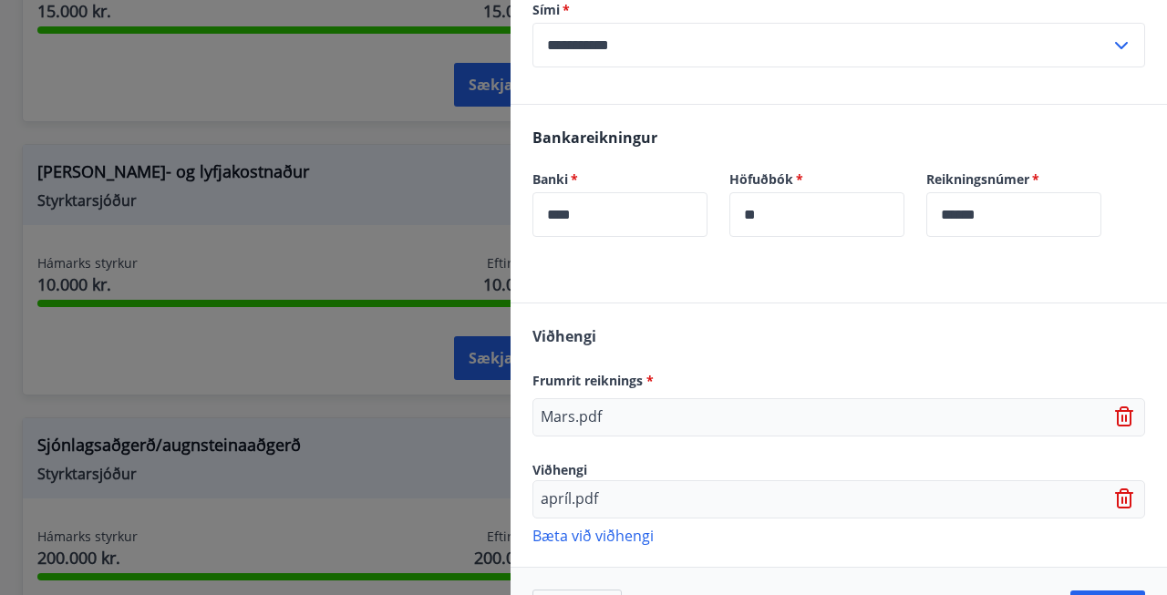
scroll to position [480, 0]
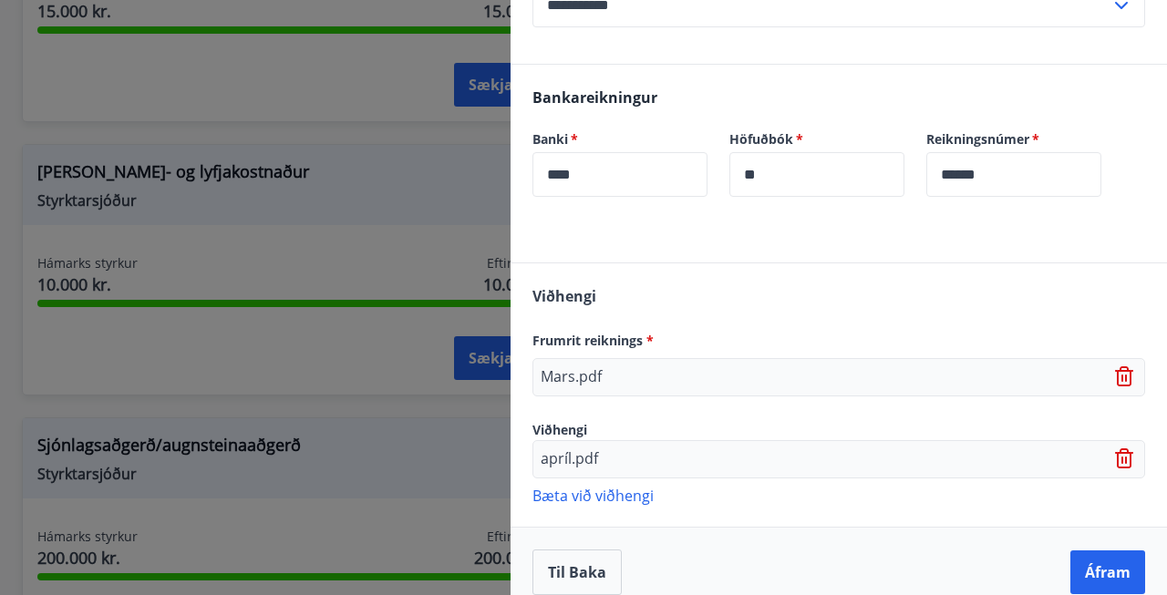
click at [632, 486] on p "Bæta við viðhengi" at bounding box center [838, 495] width 613 height 18
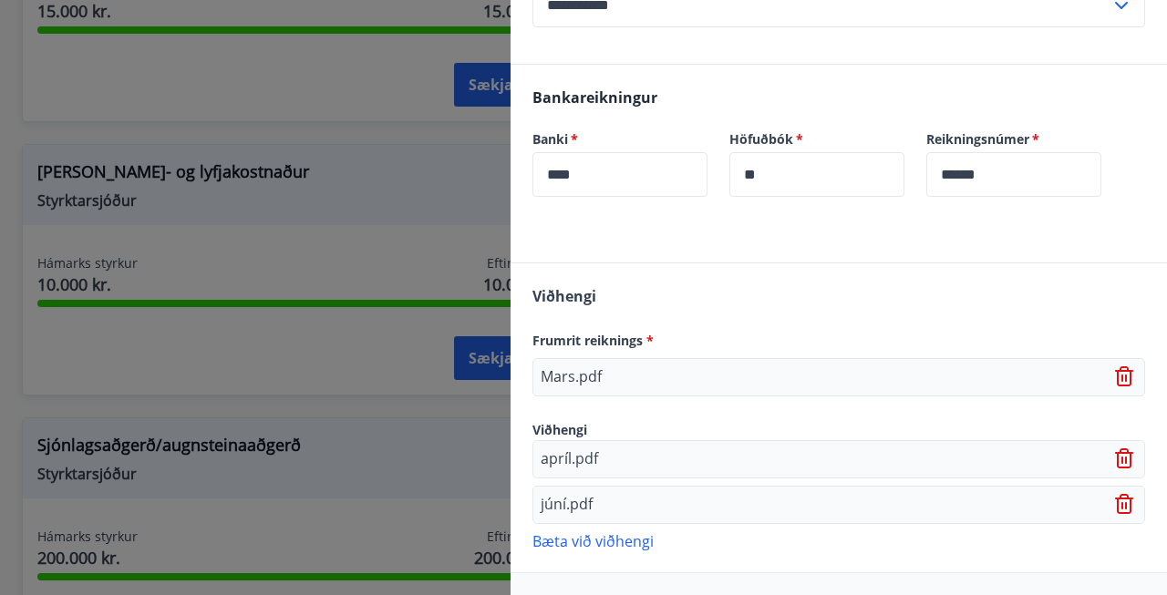
click at [582, 531] on p "Bæta við viðhengi" at bounding box center [838, 540] width 613 height 18
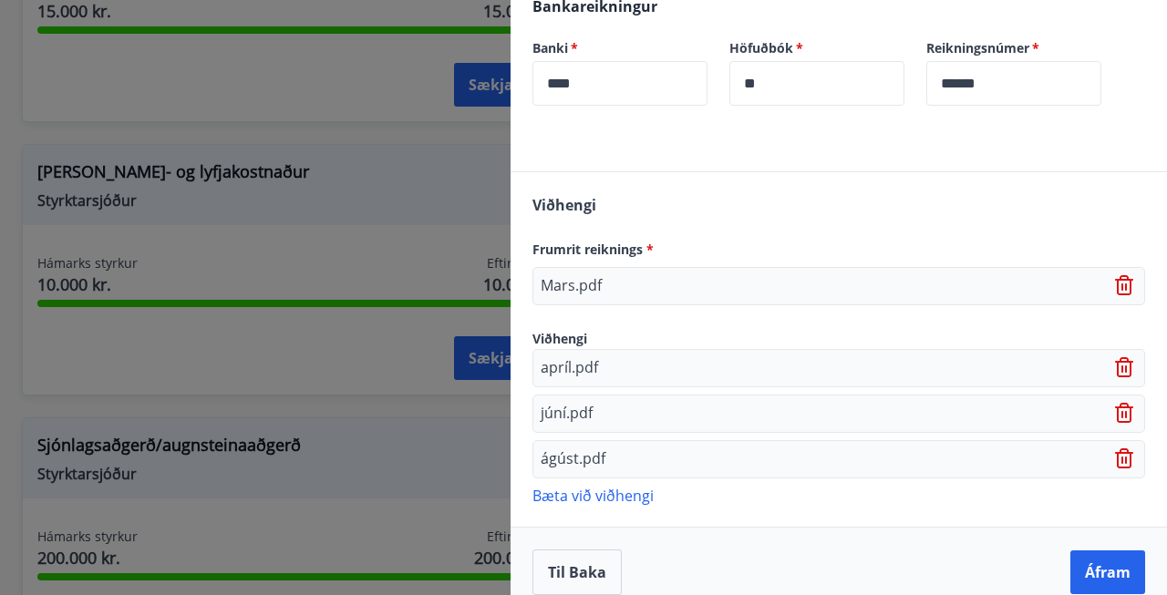
click at [603, 486] on p "Bæta við viðhengi" at bounding box center [838, 495] width 613 height 18
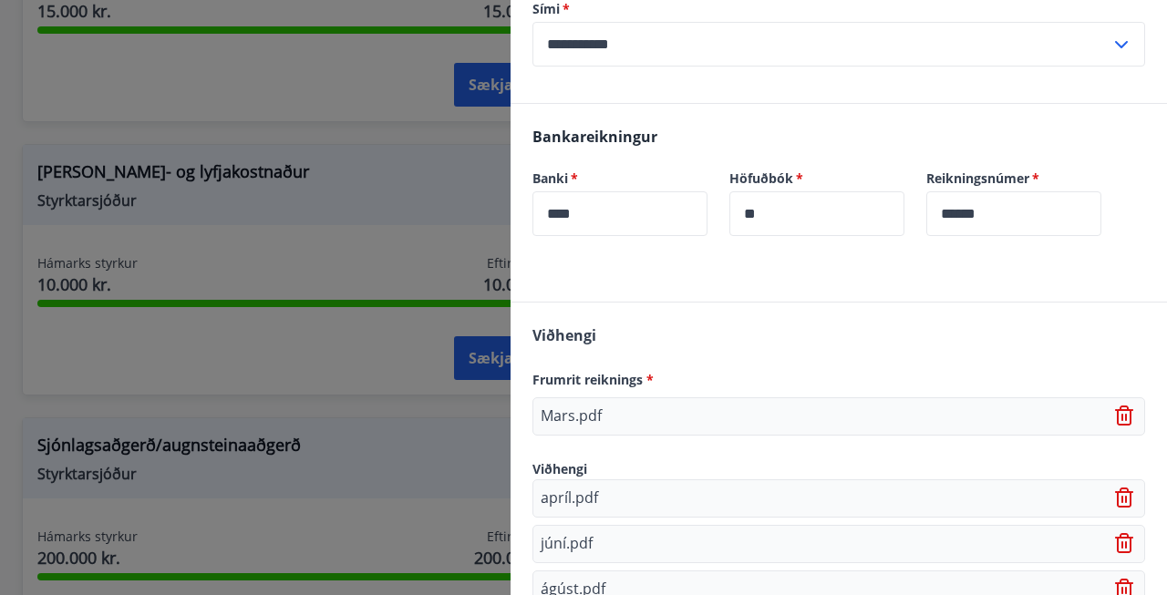
scroll to position [617, 0]
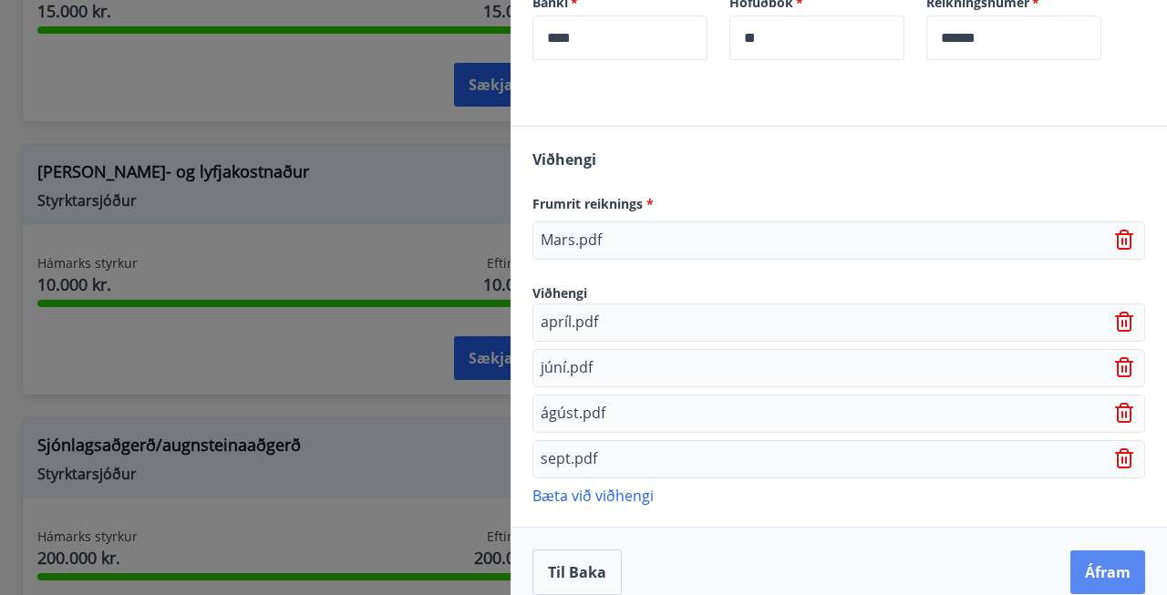
click at [1117, 551] on button "Áfram" at bounding box center [1107, 573] width 75 height 44
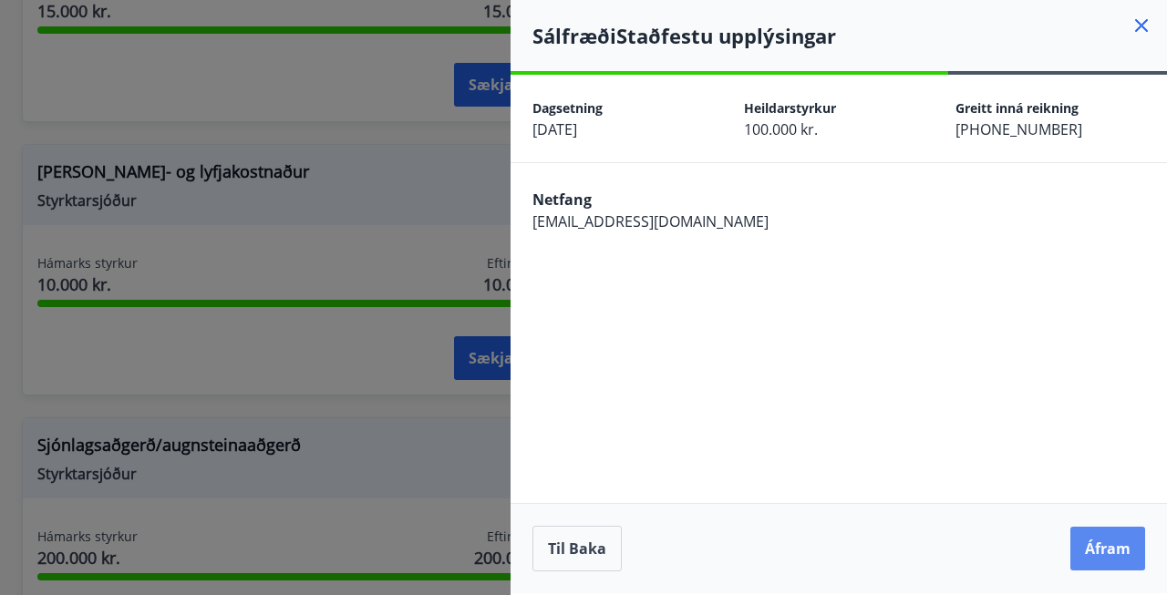
click at [1112, 551] on button "Áfram" at bounding box center [1107, 549] width 75 height 44
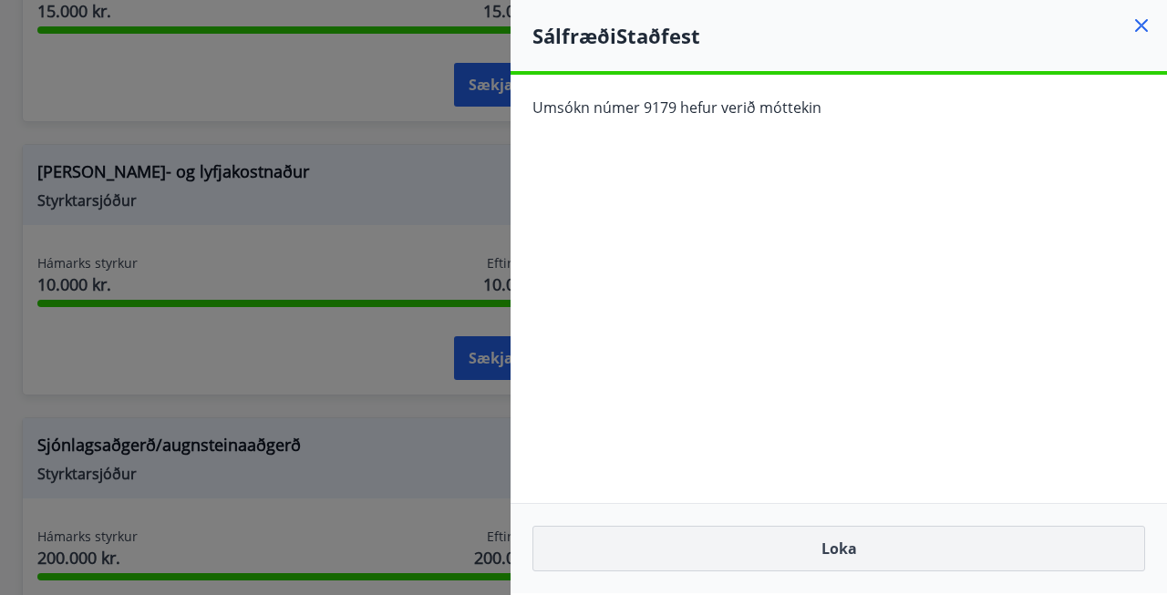
click at [809, 535] on button "Loka" at bounding box center [838, 549] width 613 height 46
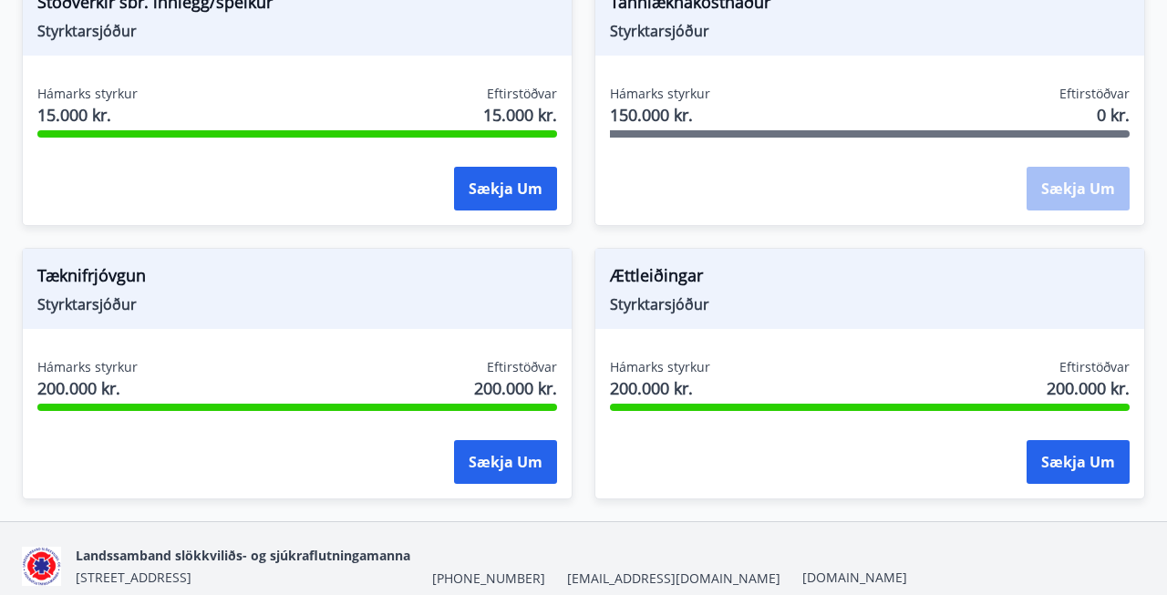
scroll to position [3108, 0]
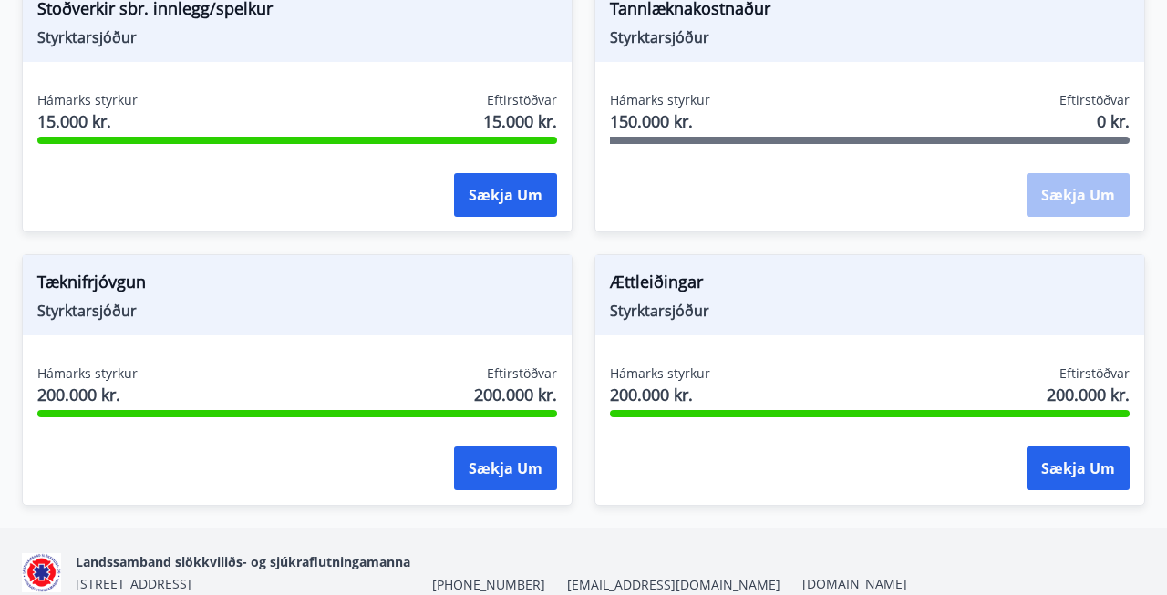
click at [956, 160] on div "Hámarks styrkur 150.000 kr. Eftirstöðvar 0 kr. Sækja um" at bounding box center [869, 157] width 549 height 133
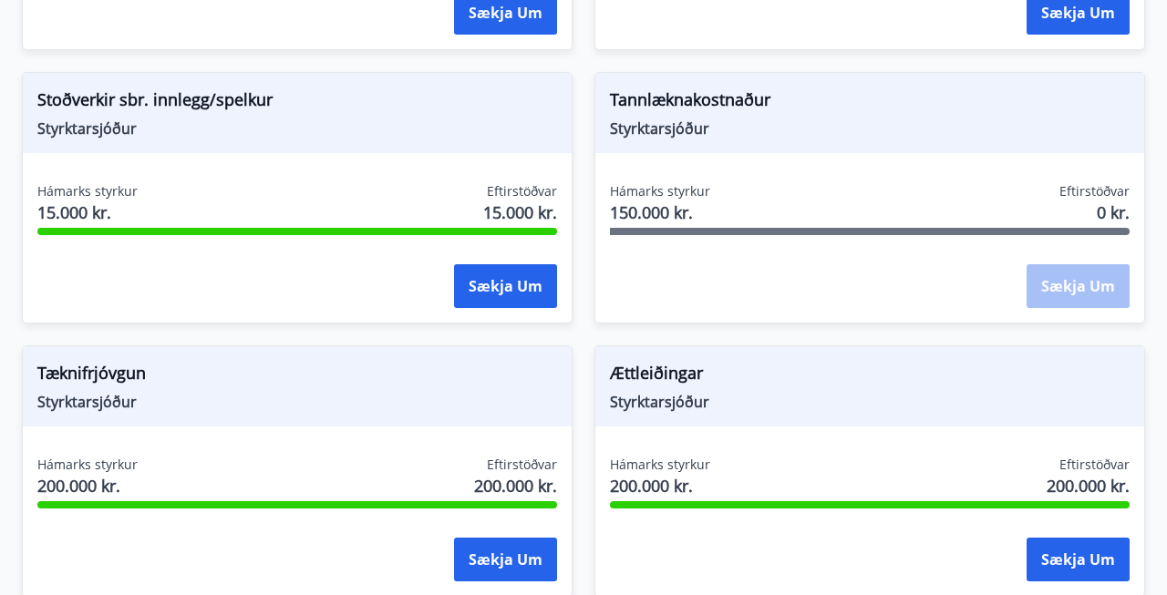
scroll to position [3007, 0]
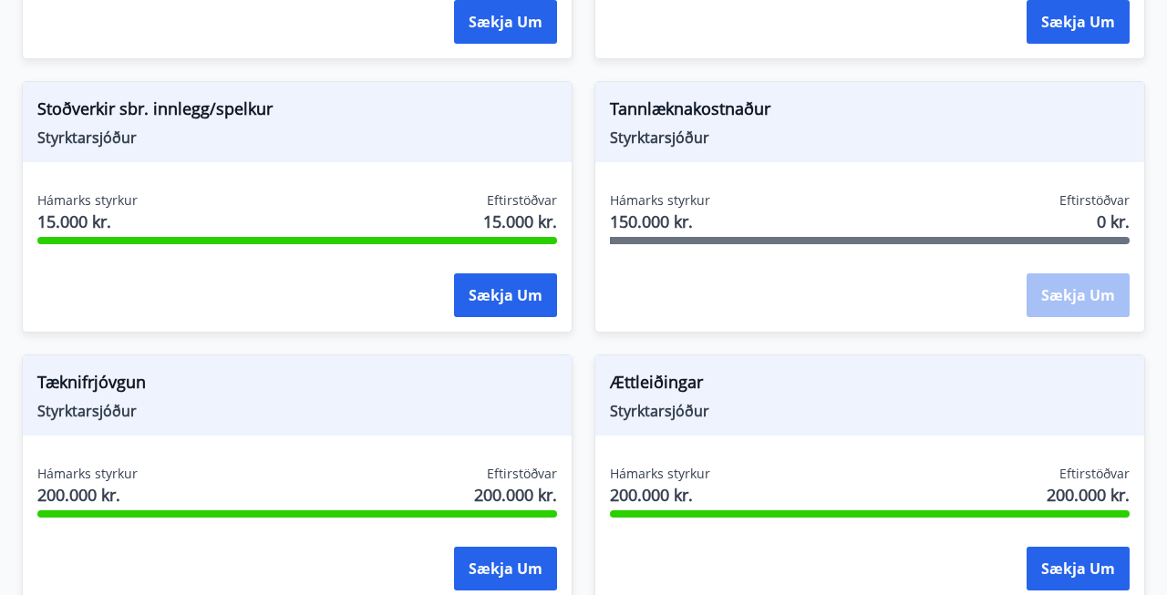
click at [710, 108] on span "Tannlæknakostnaður" at bounding box center [870, 112] width 520 height 31
click at [690, 135] on span "Styrktarsjóður" at bounding box center [870, 138] width 520 height 20
click at [1048, 287] on div "Sækja um" at bounding box center [1077, 296] width 103 height 46
click at [674, 207] on span "Hámarks styrkur" at bounding box center [660, 200] width 100 height 18
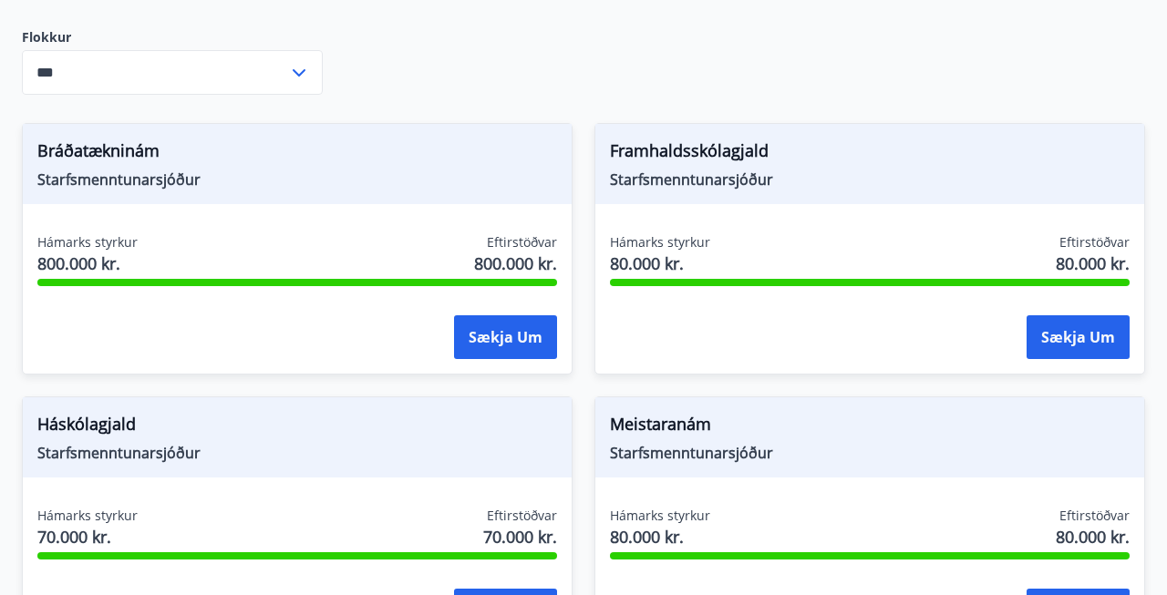
scroll to position [0, 0]
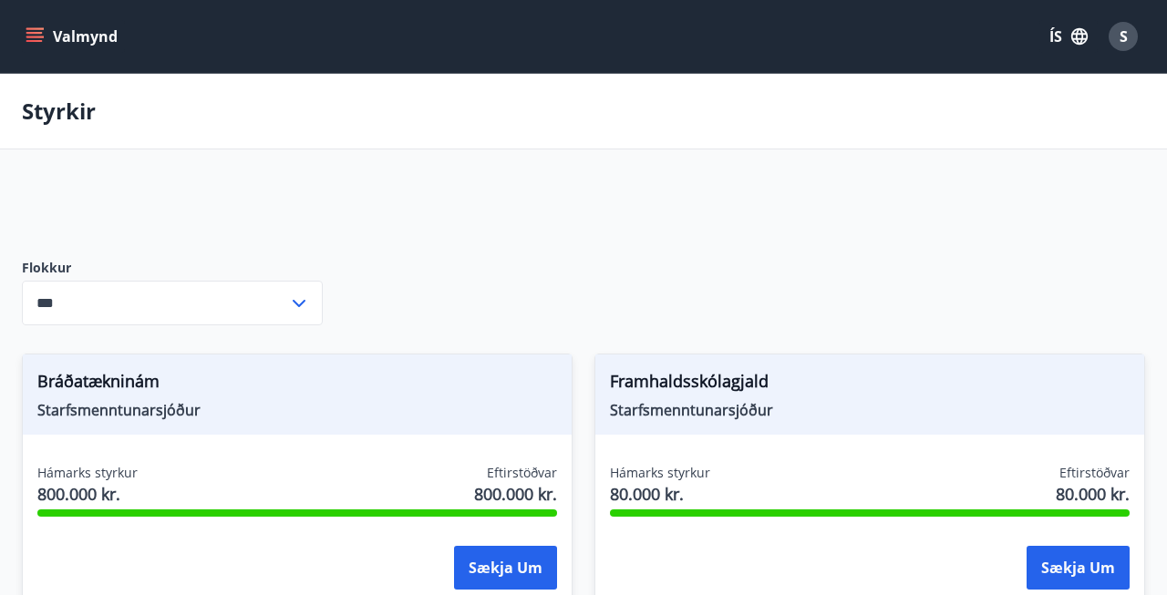
click at [41, 31] on icon "menu" at bounding box center [35, 36] width 18 height 18
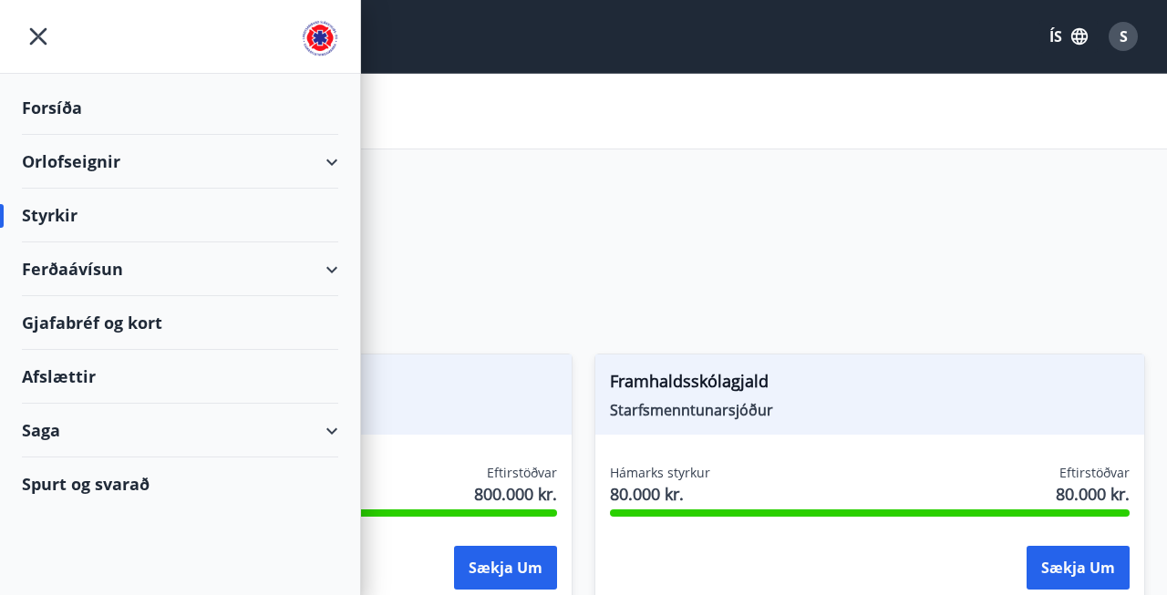
click at [77, 410] on div "Saga" at bounding box center [180, 431] width 316 height 54
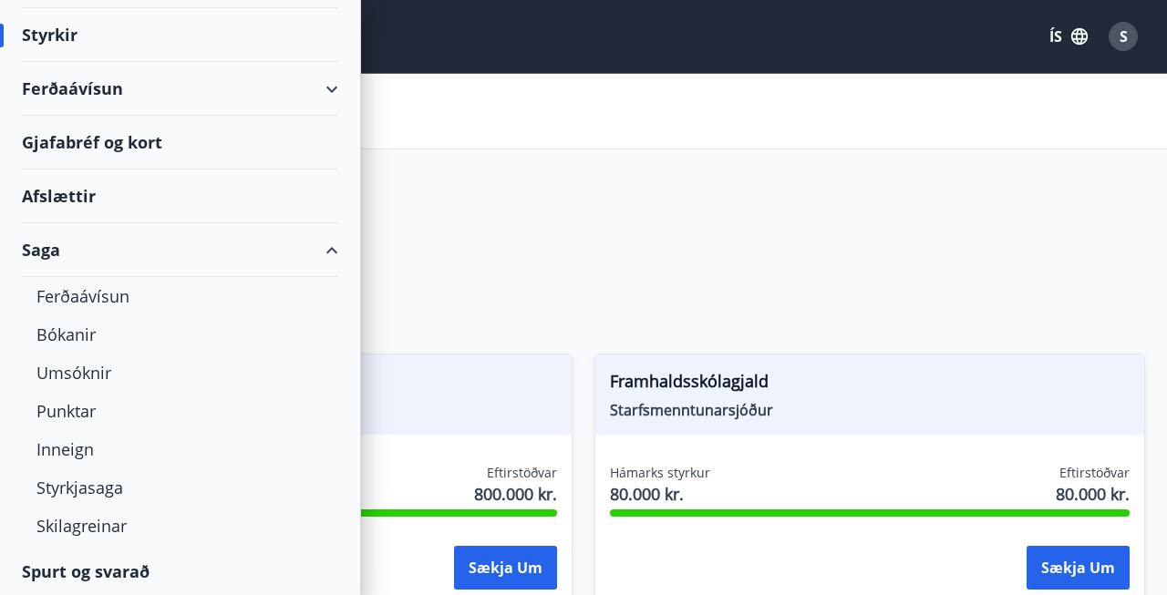
scroll to position [183, 0]
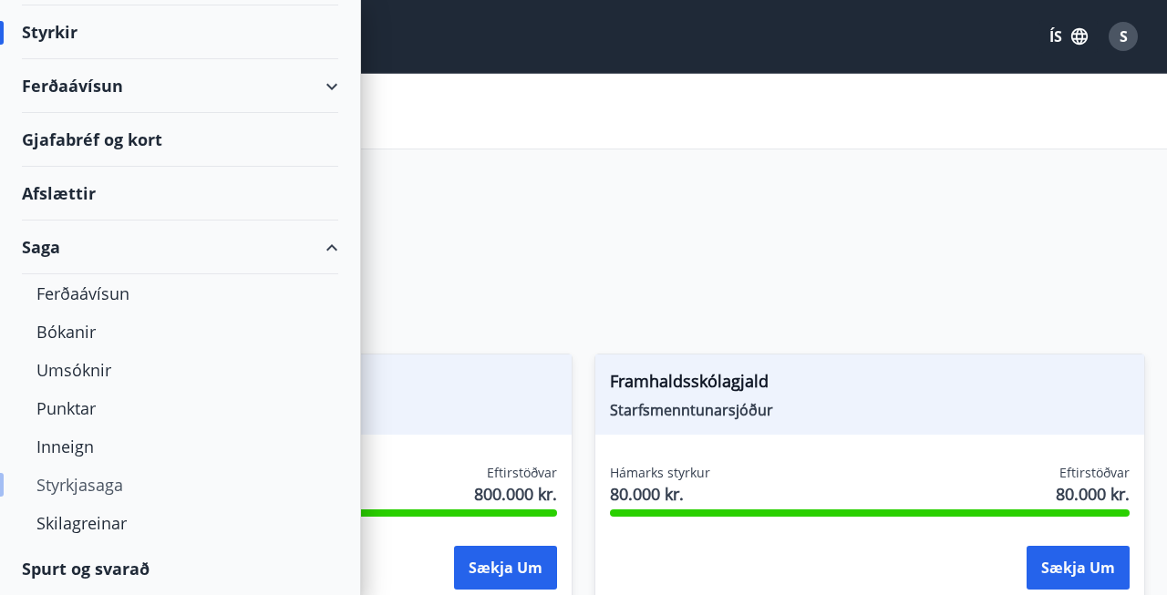
click at [65, 484] on div "Styrkjasaga" at bounding box center [179, 485] width 287 height 38
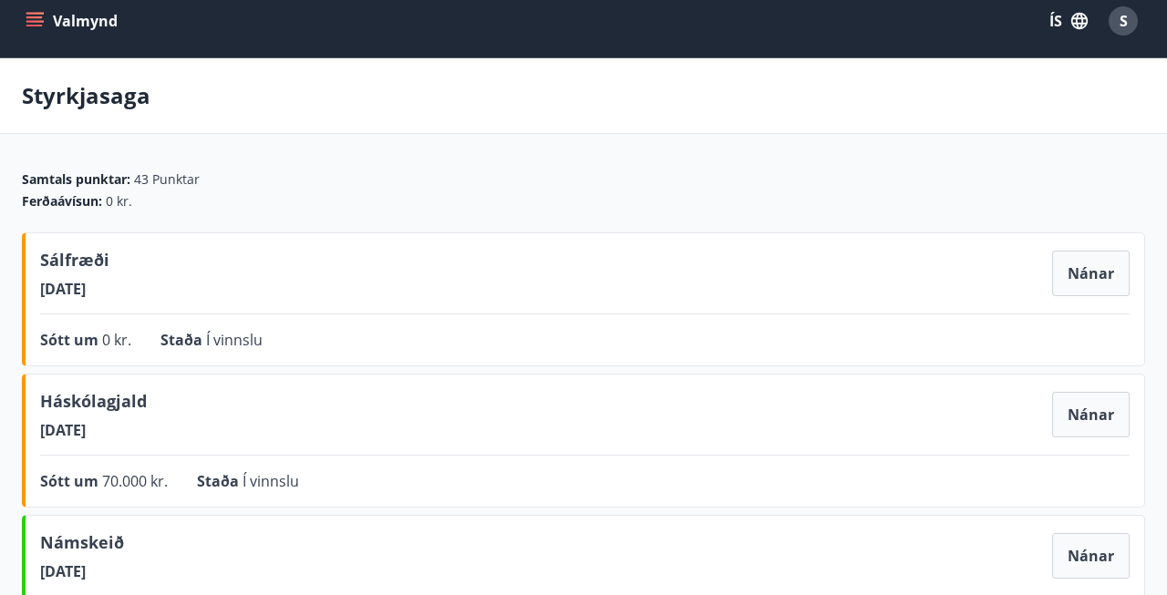
scroll to position [20, 0]
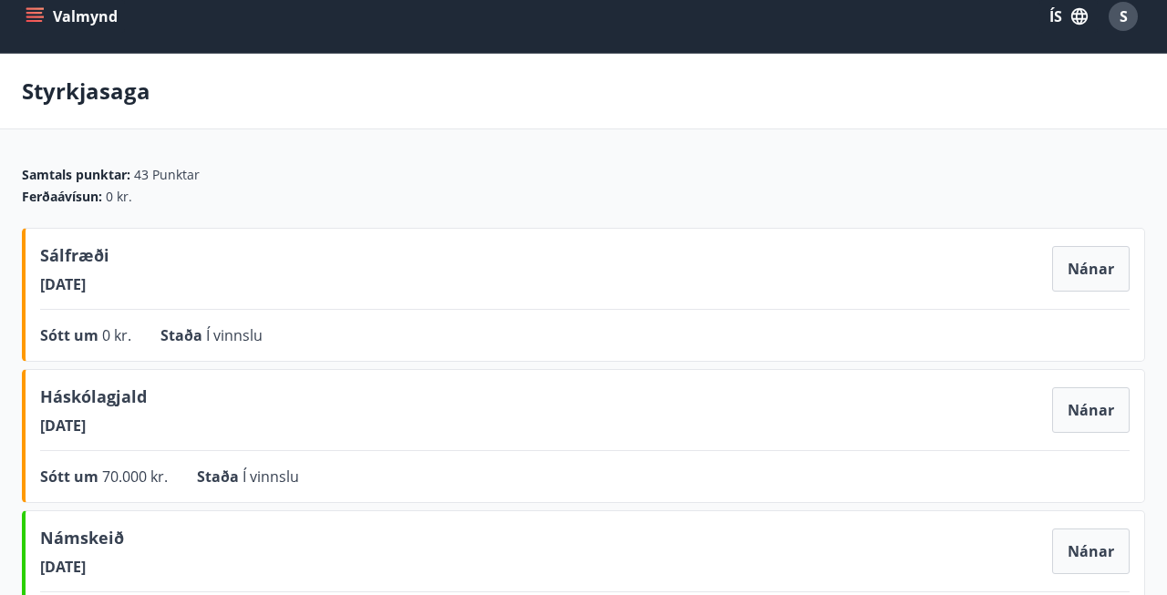
click at [32, 19] on icon "menu" at bounding box center [35, 16] width 18 height 18
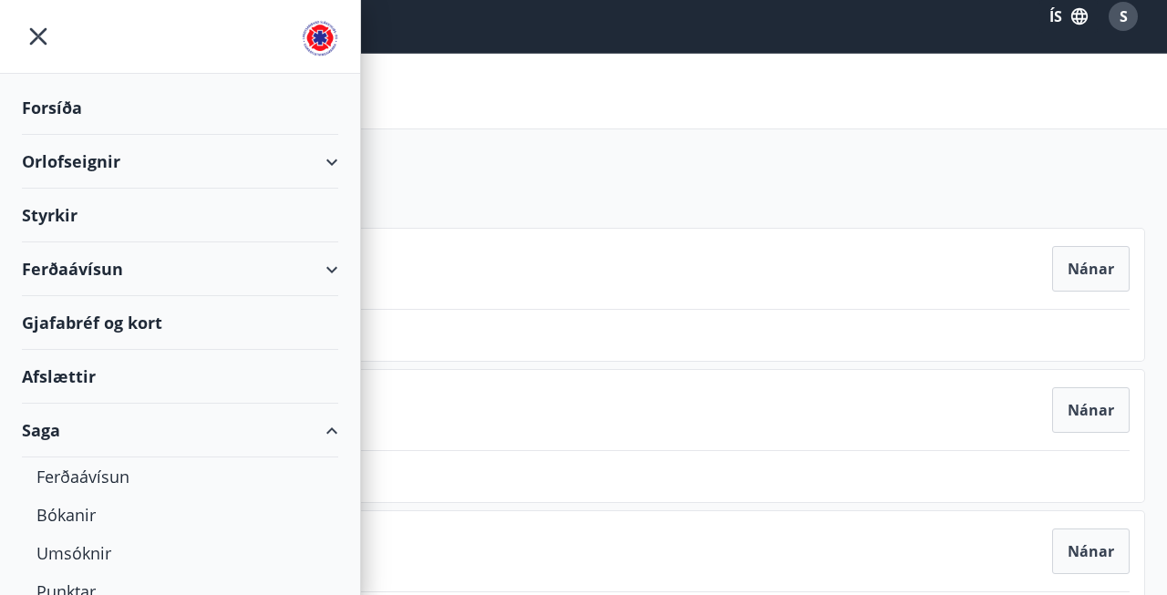
click at [63, 97] on div "Forsíða" at bounding box center [180, 108] width 316 height 54
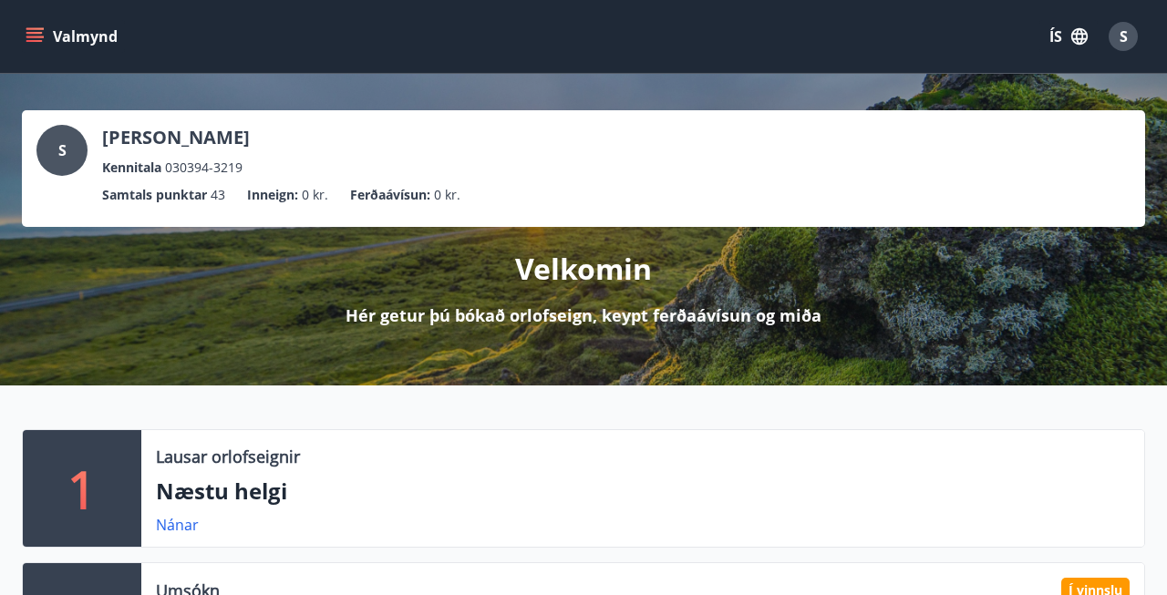
click at [43, 28] on icon "menu" at bounding box center [36, 29] width 20 height 2
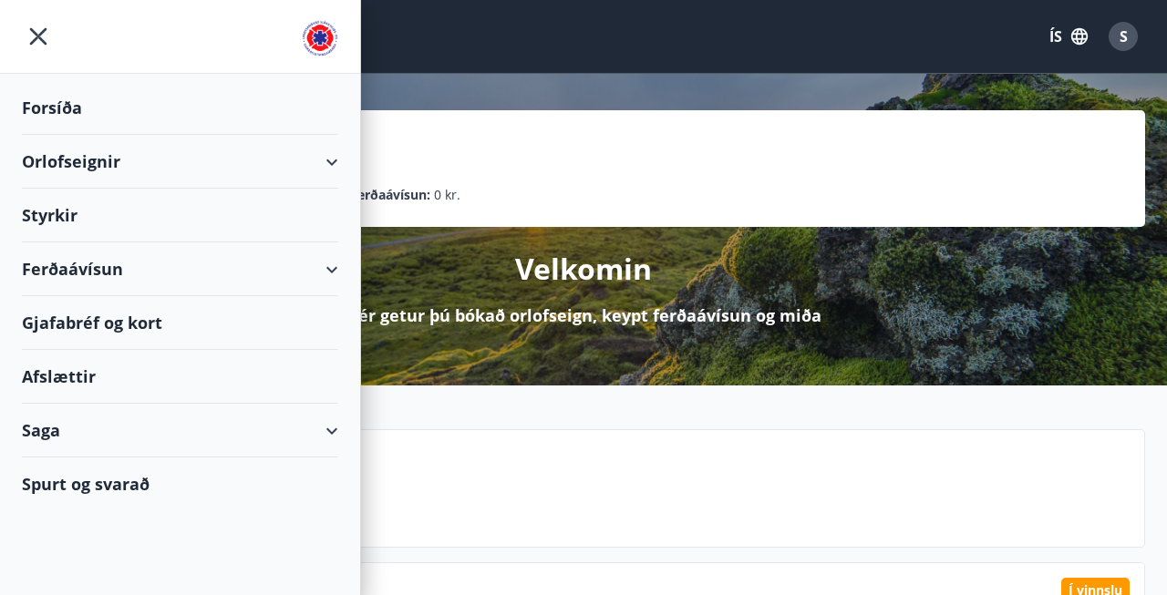
click at [54, 206] on div "Styrkir" at bounding box center [180, 216] width 316 height 54
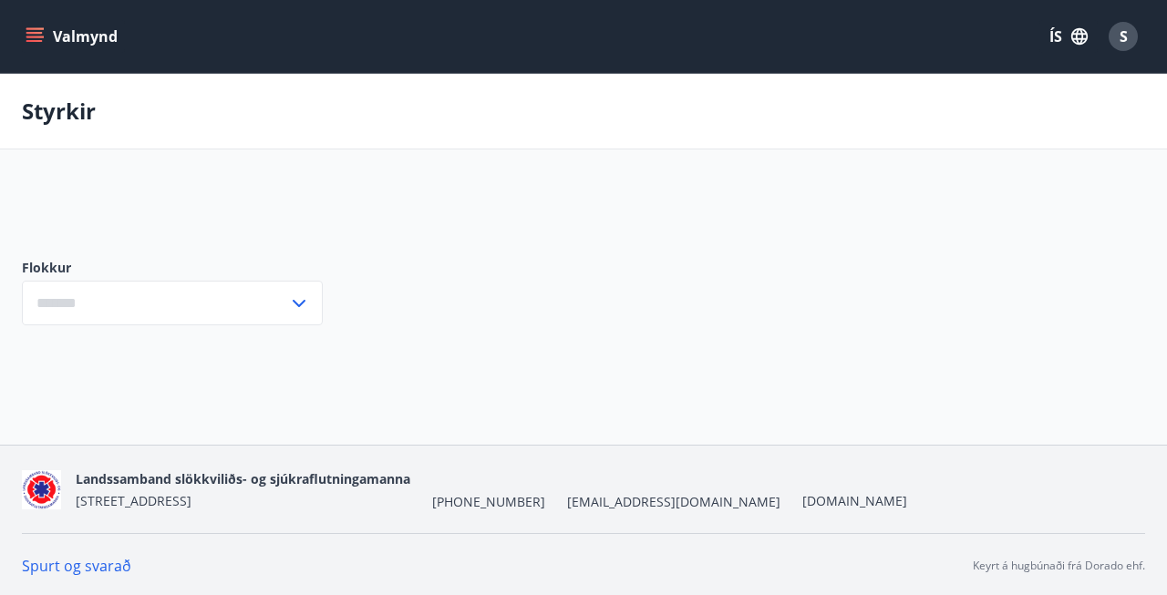
type input "***"
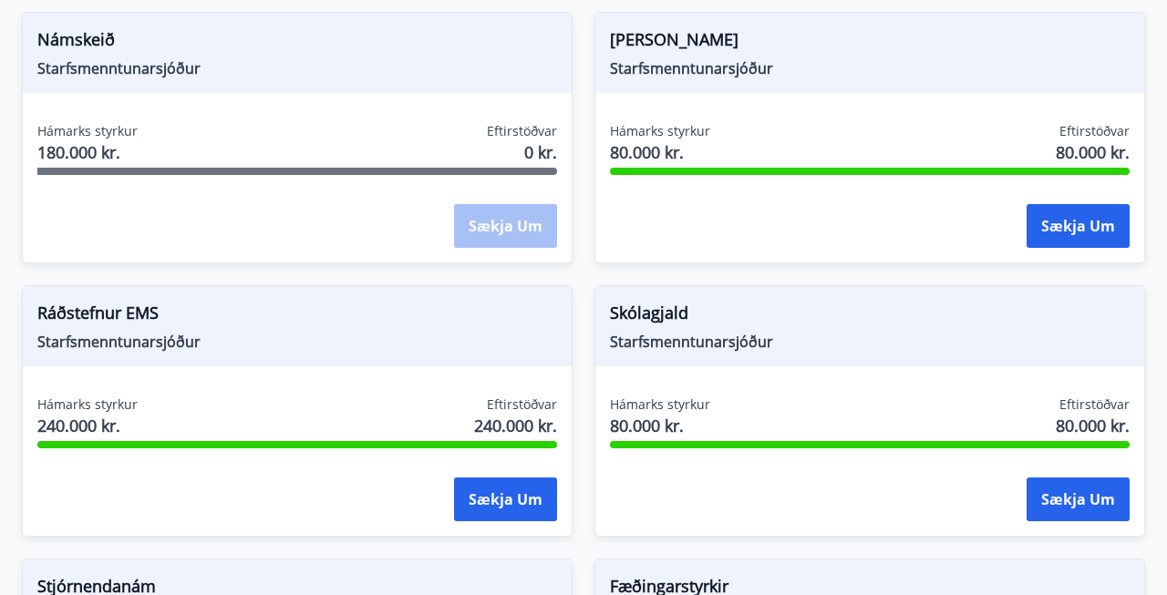
scroll to position [888, 0]
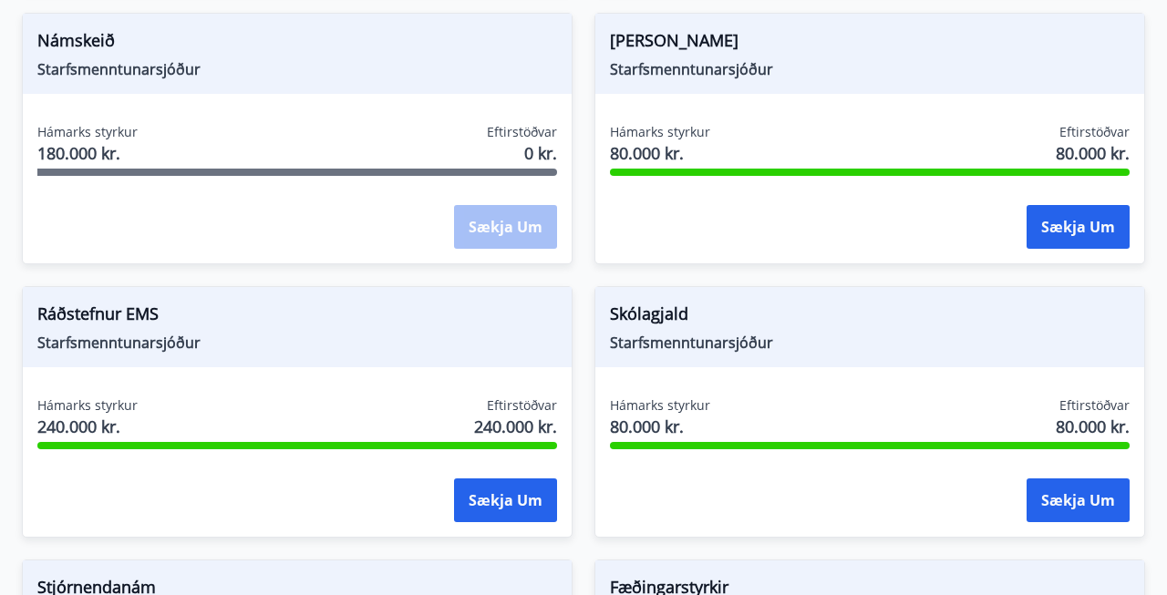
click at [658, 30] on span "Rauði haninn" at bounding box center [870, 43] width 520 height 31
click at [659, 49] on span "Rauði haninn" at bounding box center [870, 43] width 520 height 31
click at [659, 77] on span "Starfsmenntunarsjóður" at bounding box center [870, 69] width 520 height 20
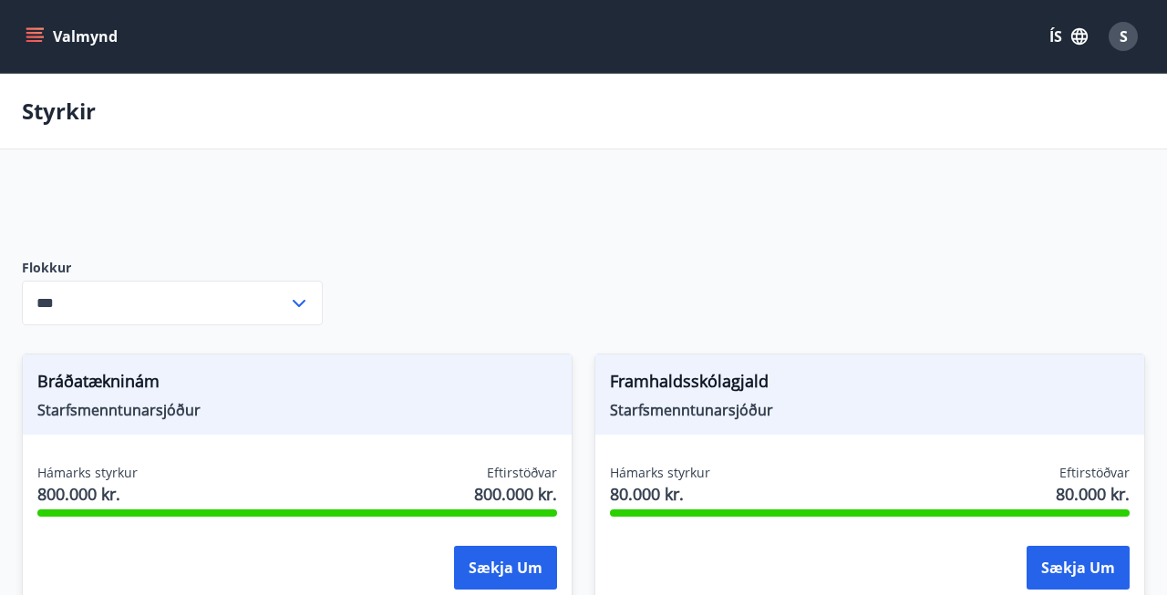
click at [41, 65] on div "Valmynd ÍS S" at bounding box center [583, 36] width 1167 height 73
click at [28, 28] on icon "menu" at bounding box center [36, 29] width 20 height 2
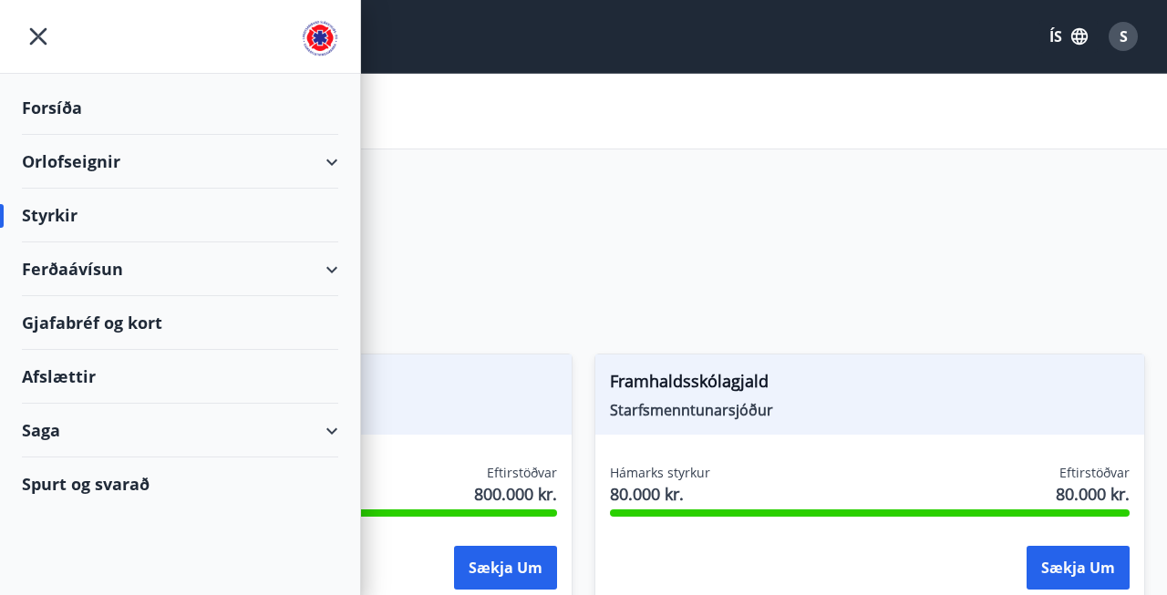
click at [196, 431] on div "Saga" at bounding box center [180, 431] width 316 height 54
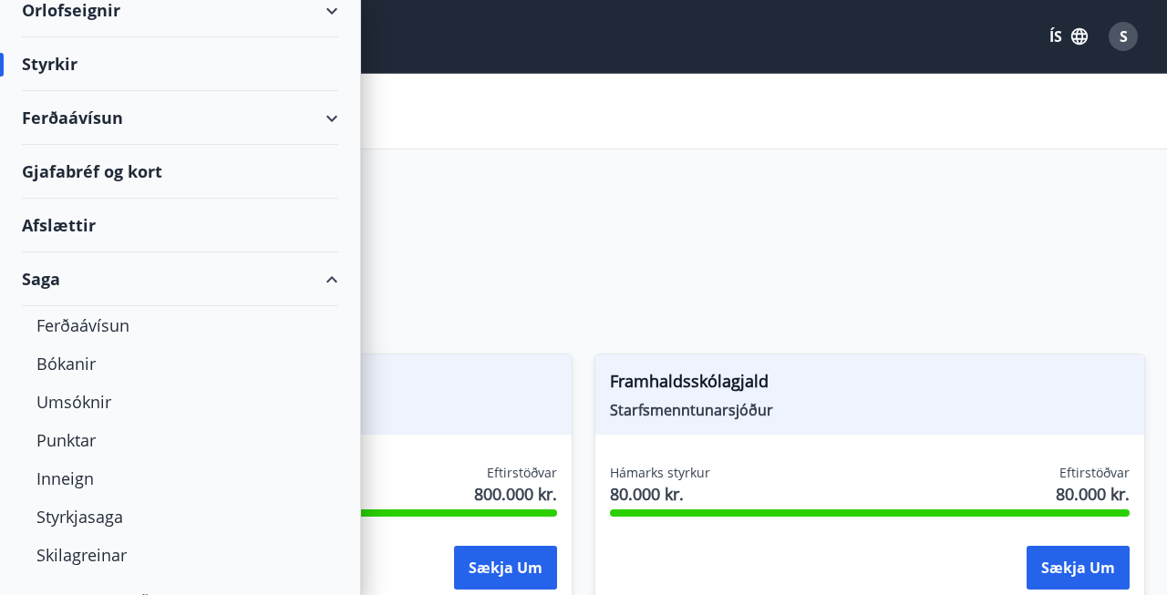
scroll to position [156, 0]
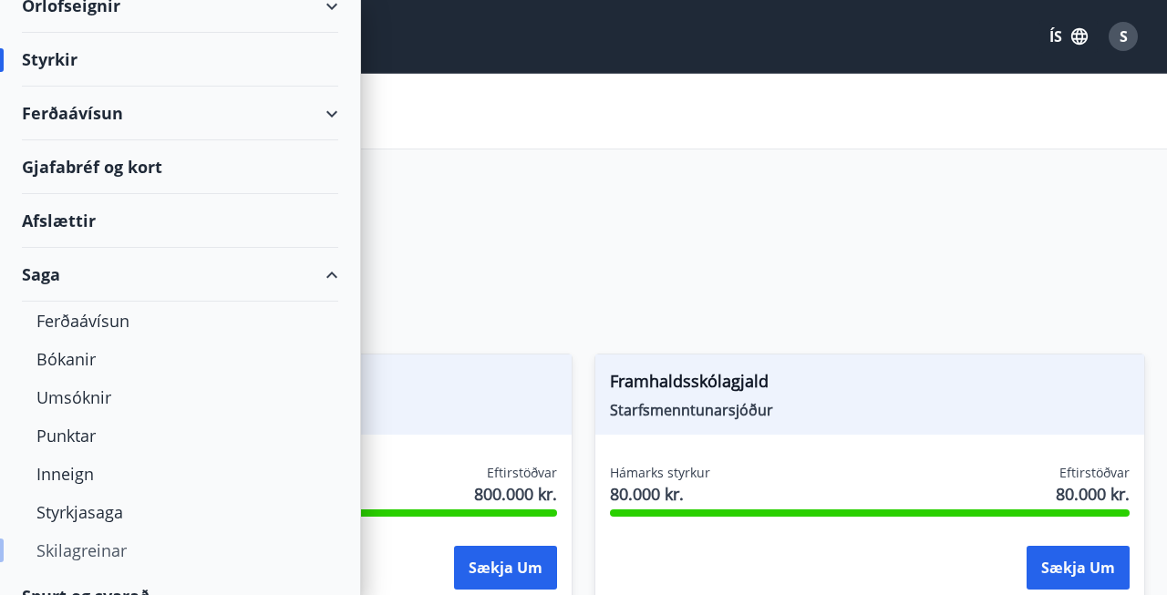
click at [103, 551] on div "Skilagreinar" at bounding box center [179, 550] width 287 height 38
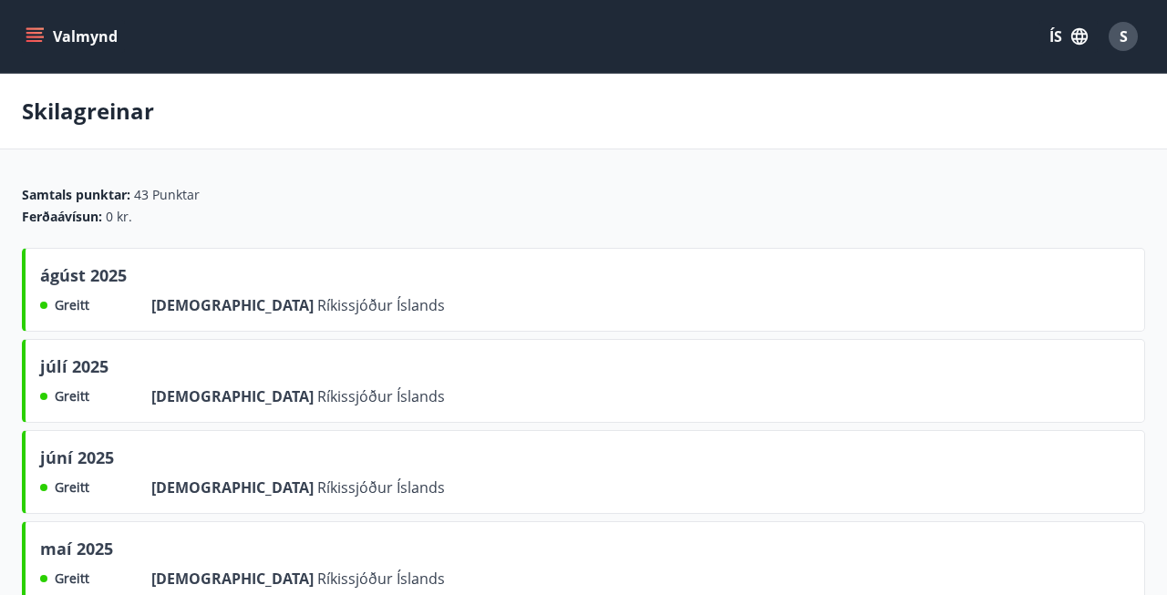
click at [39, 45] on icon "menu" at bounding box center [35, 36] width 18 height 18
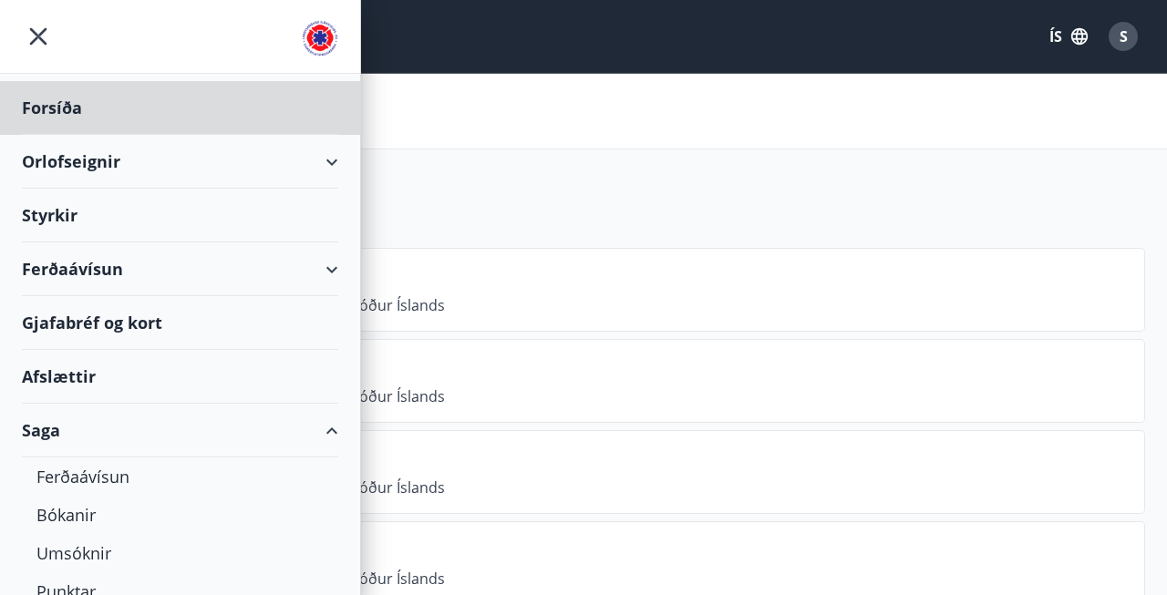
click at [58, 217] on div "Styrkir" at bounding box center [180, 216] width 316 height 54
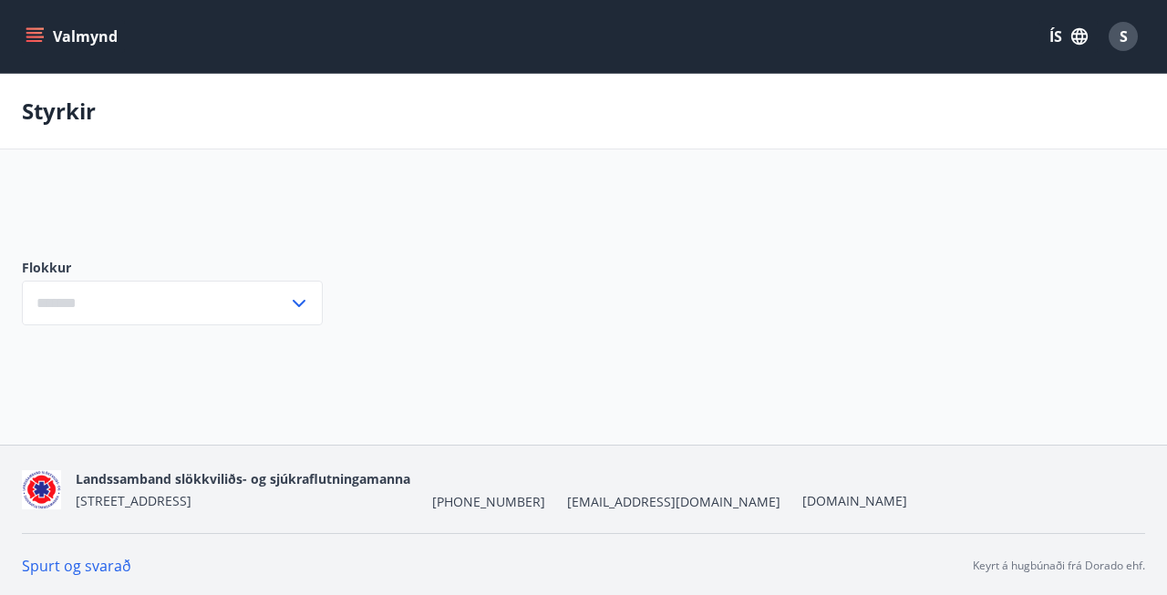
type input "***"
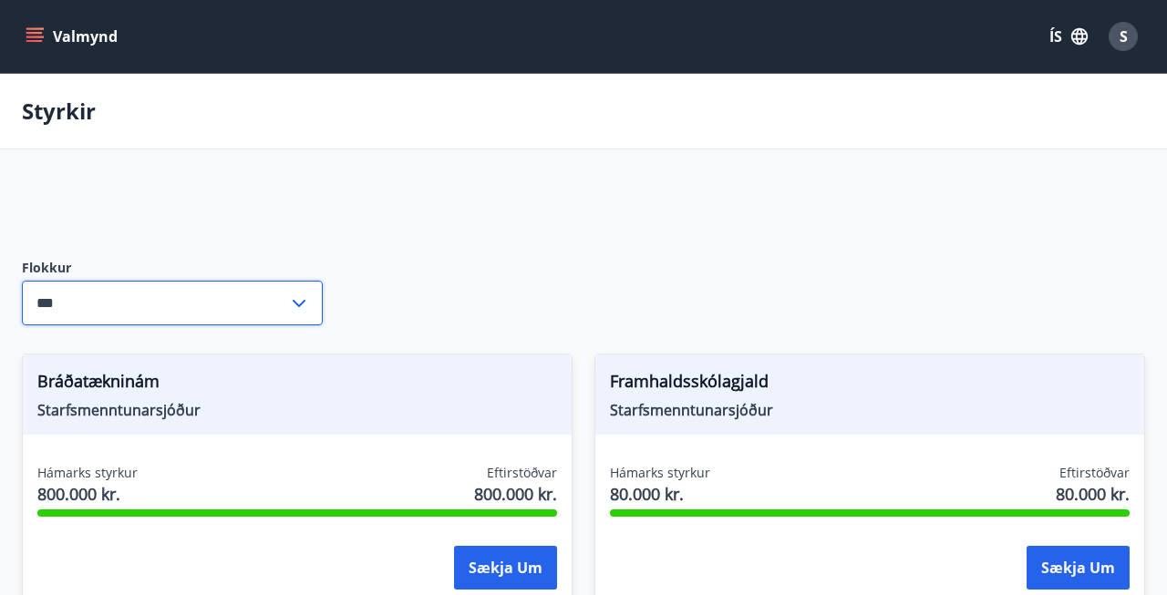
click at [160, 306] on input "***" at bounding box center [155, 303] width 266 height 45
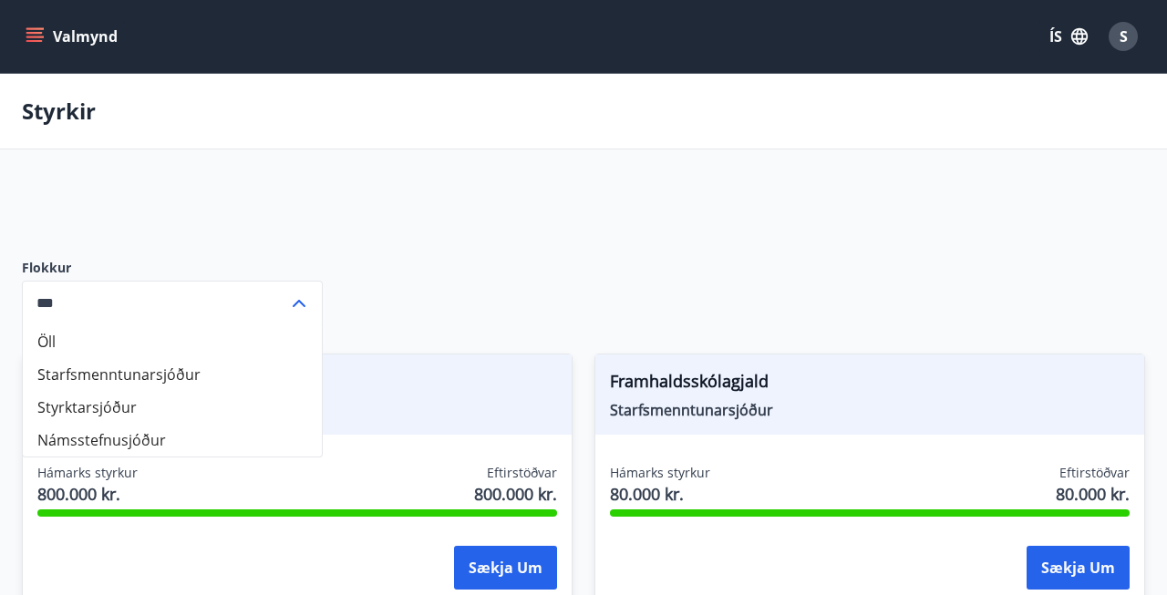
click at [1129, 32] on div "S" at bounding box center [1122, 36] width 29 height 29
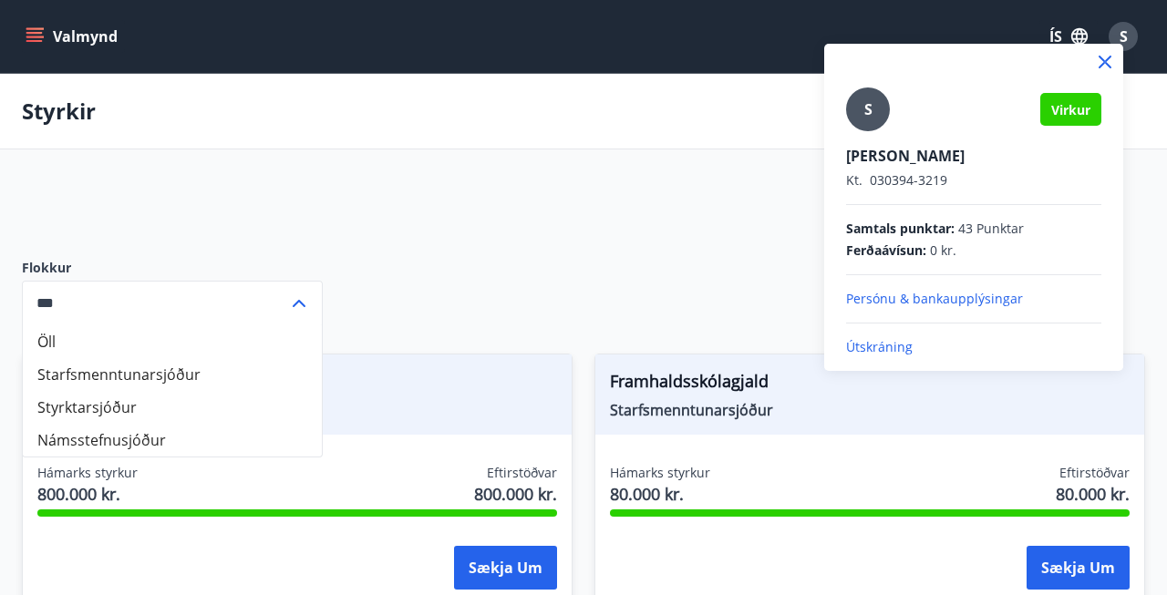
click at [861, 348] on p "Útskráning" at bounding box center [973, 347] width 255 height 18
